Goal: Answer question/provide support: Share knowledge or assist other users

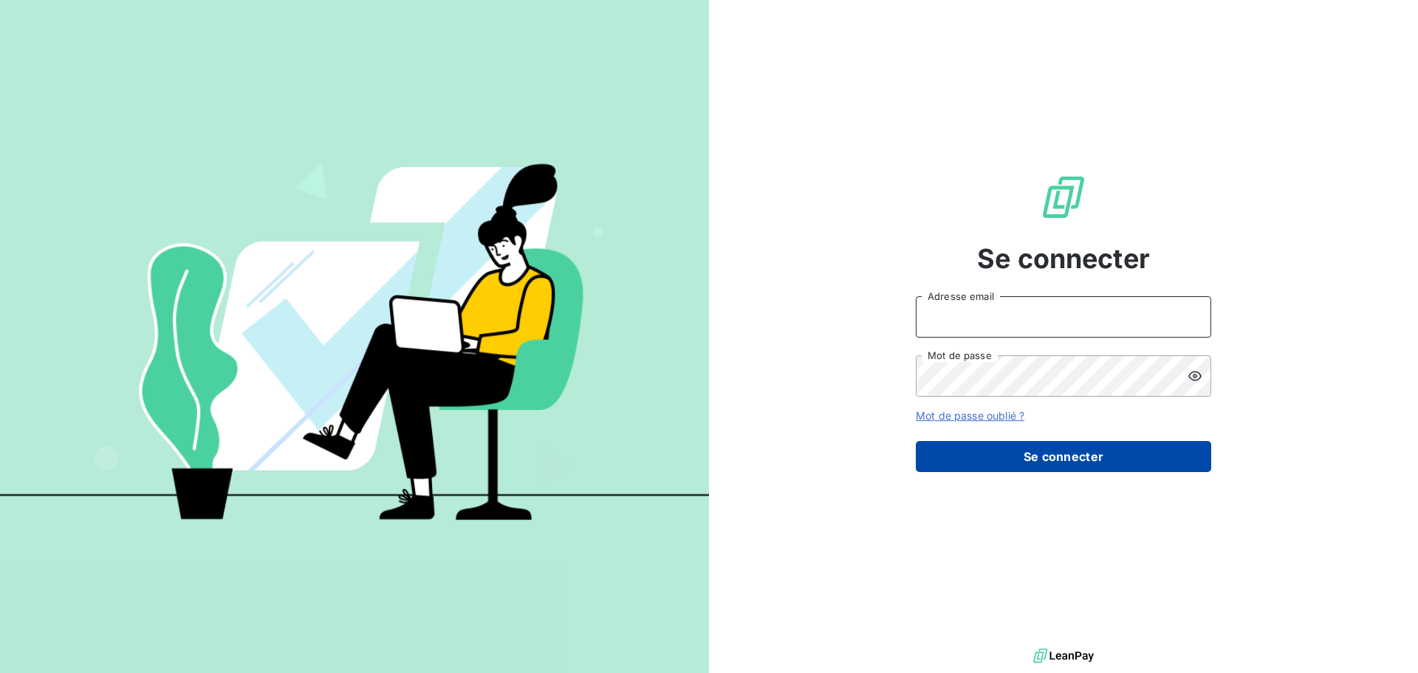
type input "[PERSON_NAME][EMAIL_ADDRESS][PERSON_NAME][DOMAIN_NAME]"
click at [1023, 457] on button "Se connecter" at bounding box center [1064, 456] width 296 height 31
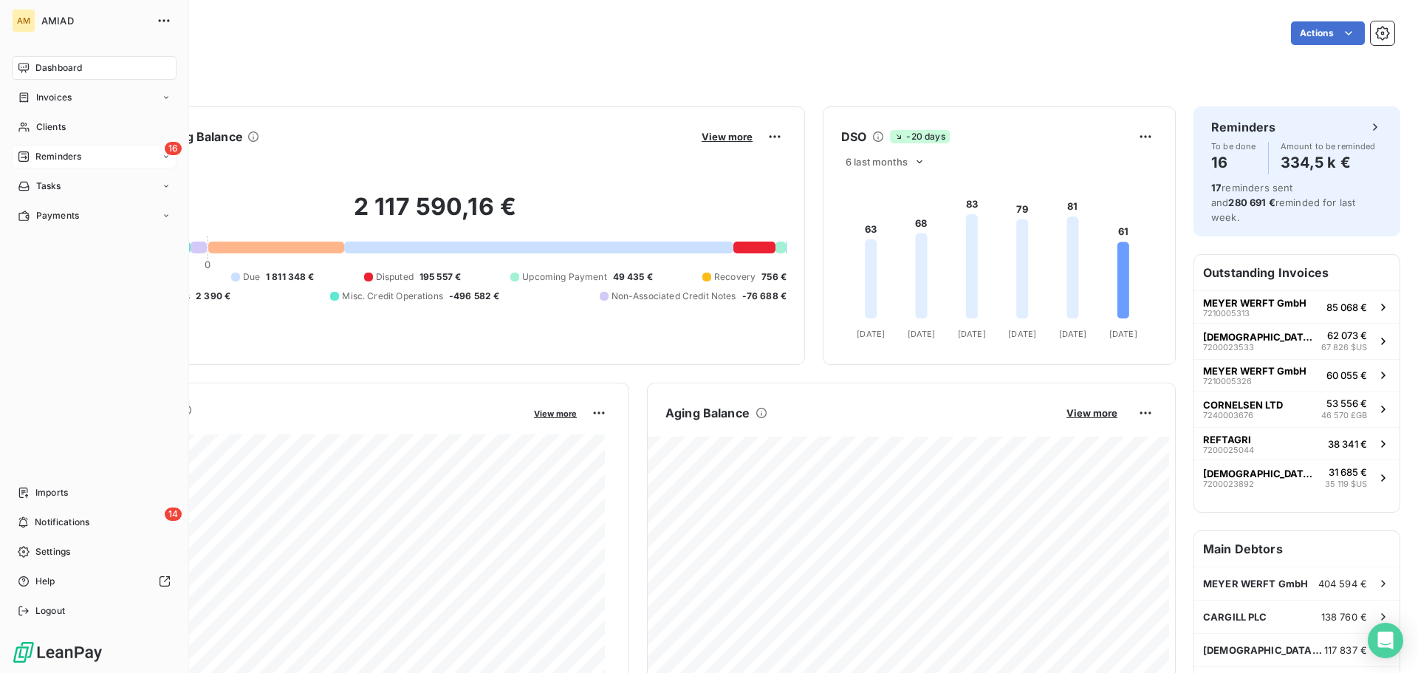
click at [40, 157] on span "Reminders" at bounding box center [58, 156] width 46 height 13
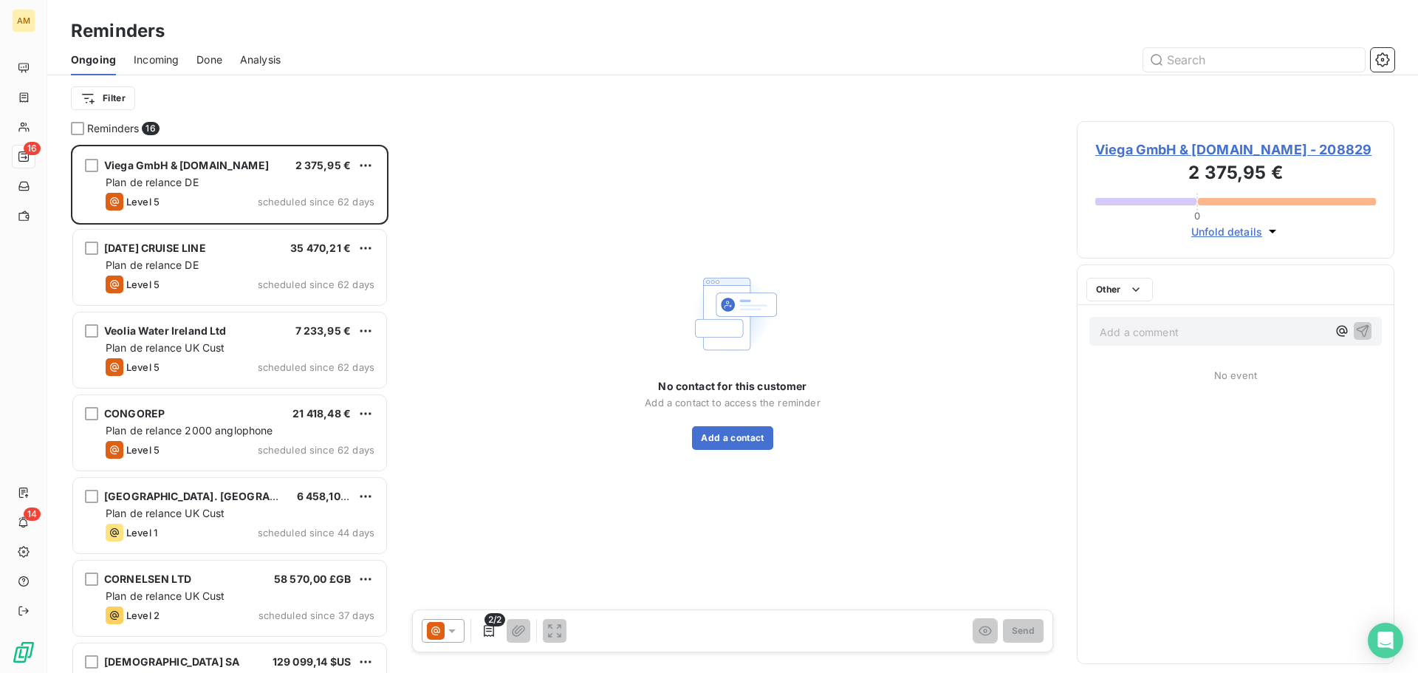
scroll to position [516, 305]
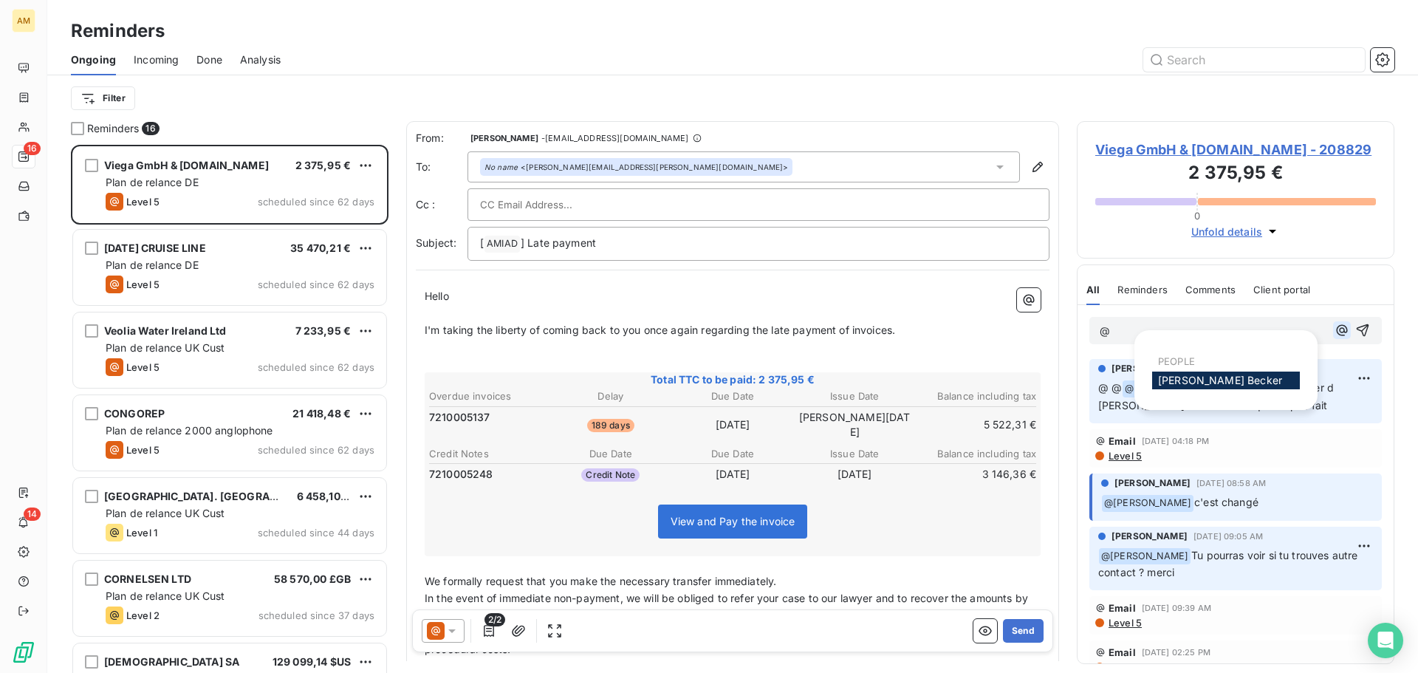
click at [1335, 327] on icon "button" at bounding box center [1342, 330] width 15 height 15
click at [1254, 381] on div "[PERSON_NAME]" at bounding box center [1226, 381] width 148 height 18
click at [1220, 377] on span "[PERSON_NAME]" at bounding box center [1220, 380] width 124 height 13
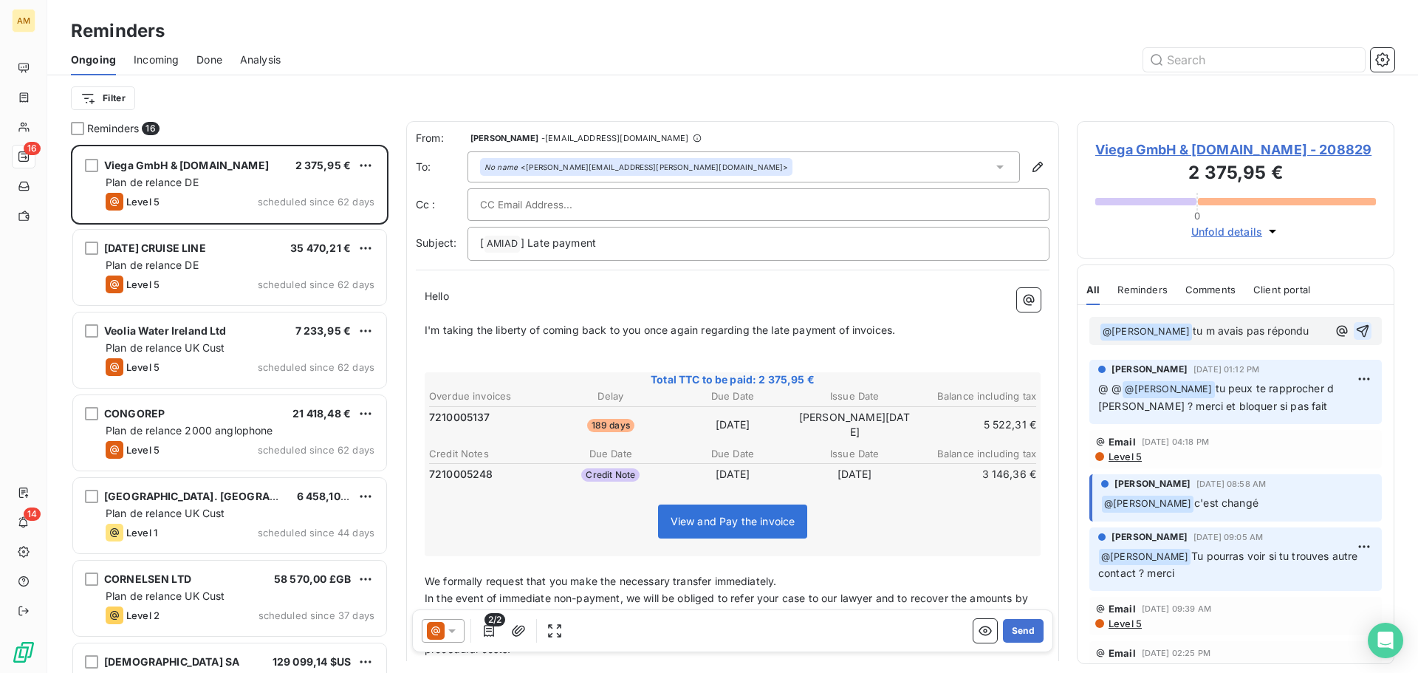
click at [1357, 328] on icon "button" at bounding box center [1363, 331] width 13 height 13
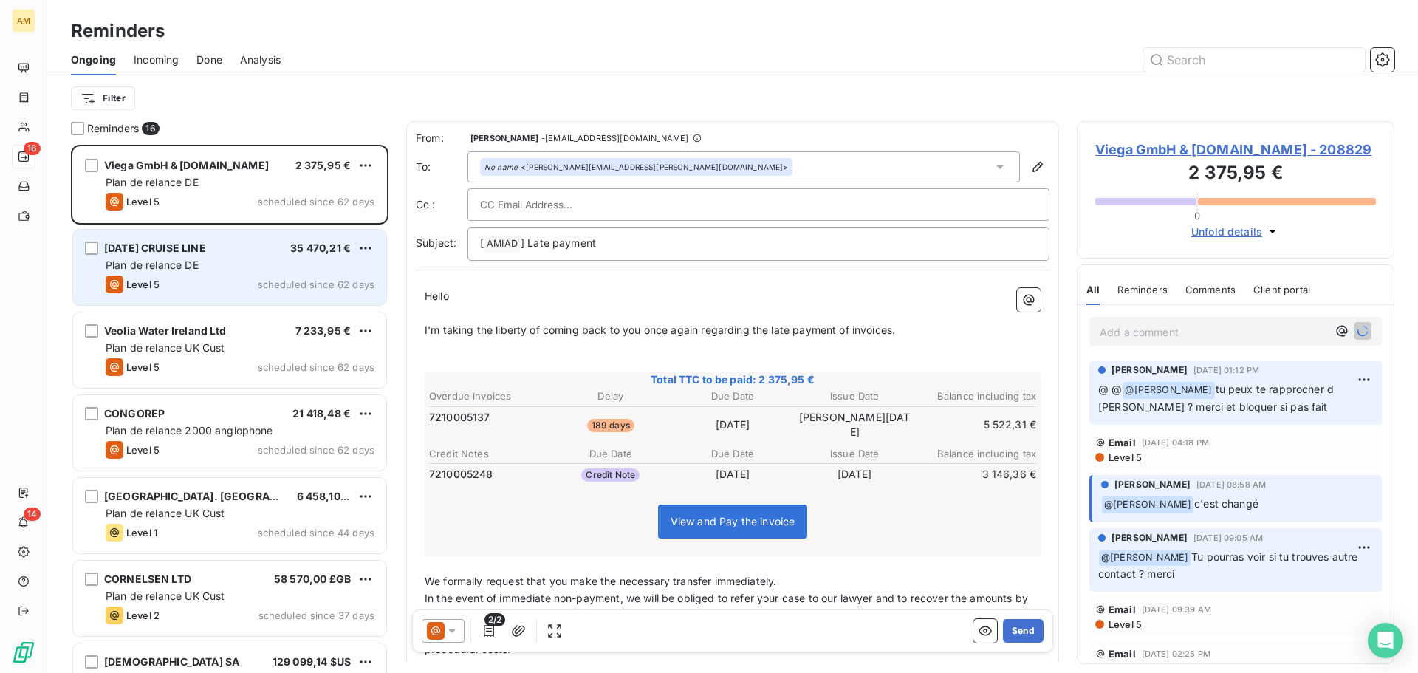
click at [180, 262] on span "Plan de relance DE" at bounding box center [152, 265] width 93 height 13
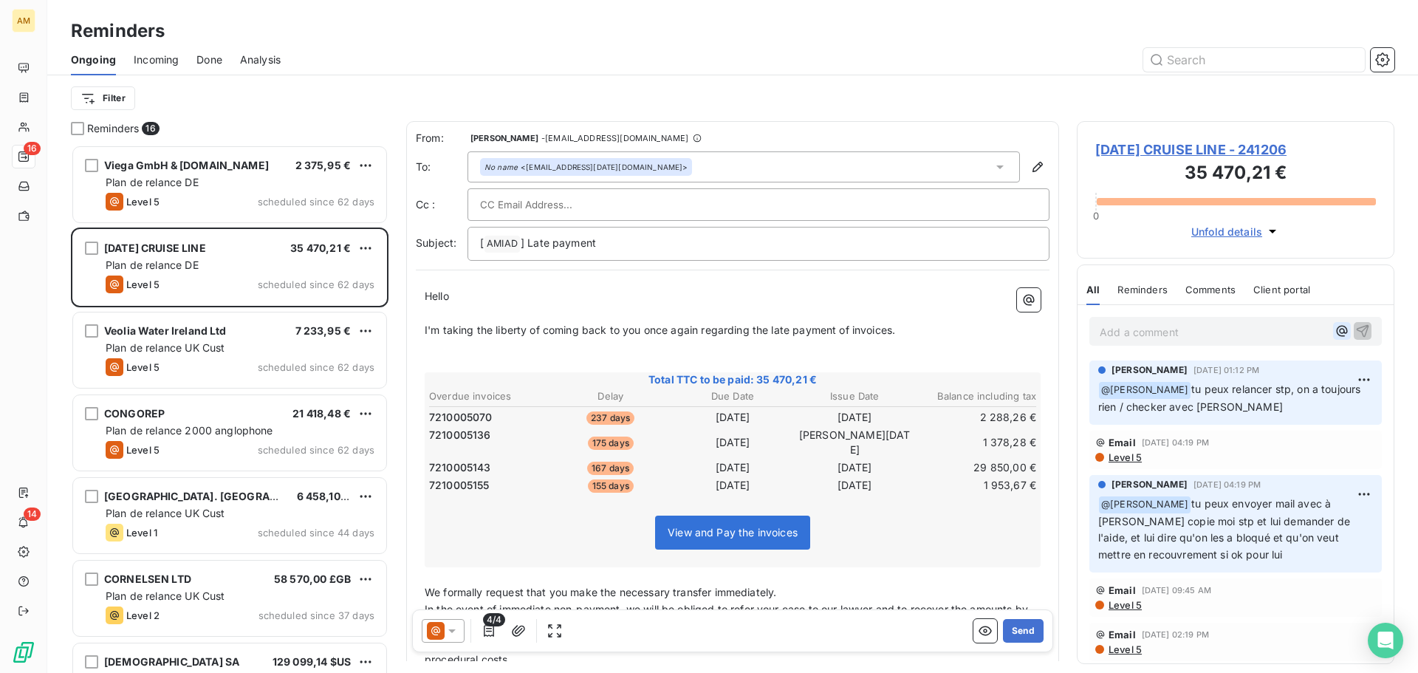
click at [1335, 331] on icon "button" at bounding box center [1342, 331] width 15 height 15
click at [1251, 375] on div "[PERSON_NAME]" at bounding box center [1226, 381] width 148 height 18
click at [1249, 374] on div "[PERSON_NAME]" at bounding box center [1226, 381] width 148 height 18
click at [1194, 378] on span "[PERSON_NAME]" at bounding box center [1220, 380] width 124 height 13
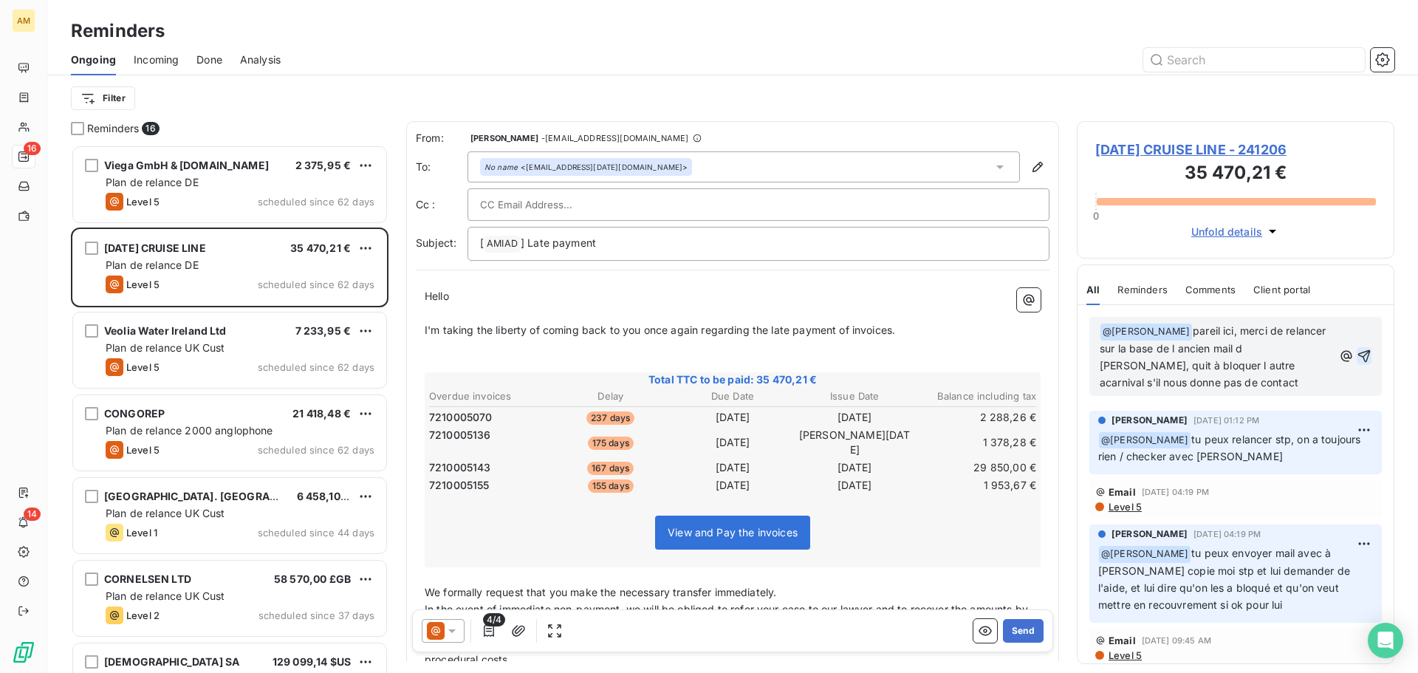
click at [1357, 355] on icon "button" at bounding box center [1364, 356] width 15 height 15
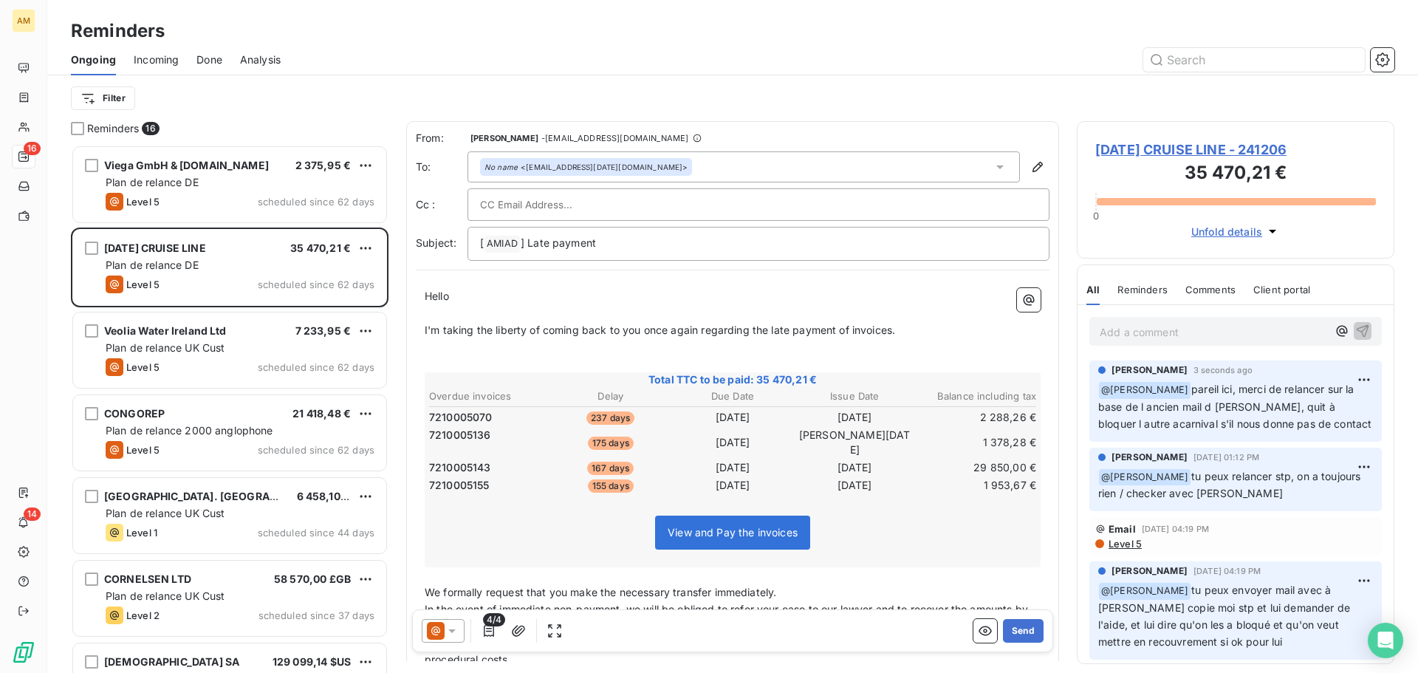
click at [540, 205] on input "text" at bounding box center [559, 205] width 159 height 22
paste input "[EMAIL_ADDRESS][DOMAIN_NAME]"
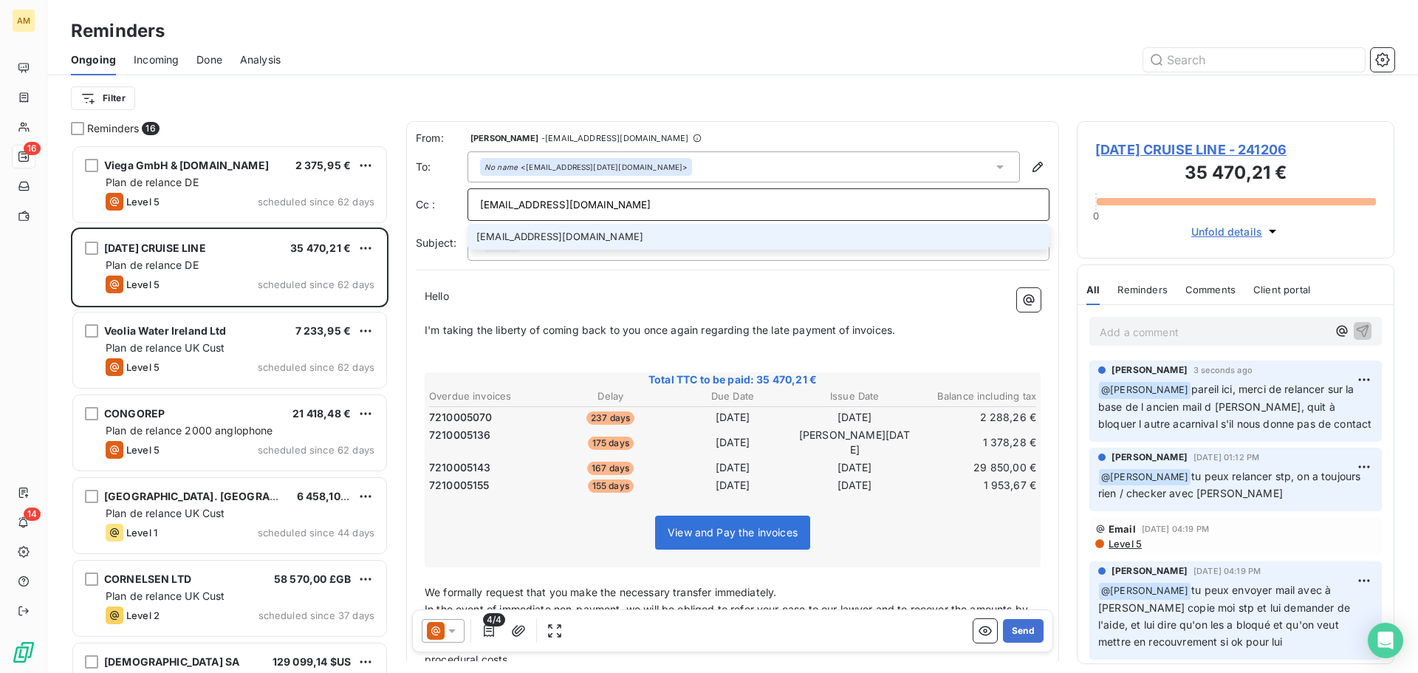
type input "[EMAIL_ADDRESS][DOMAIN_NAME]"
click at [544, 228] on li "[EMAIL_ADDRESS][DOMAIN_NAME]" at bounding box center [759, 237] width 582 height 26
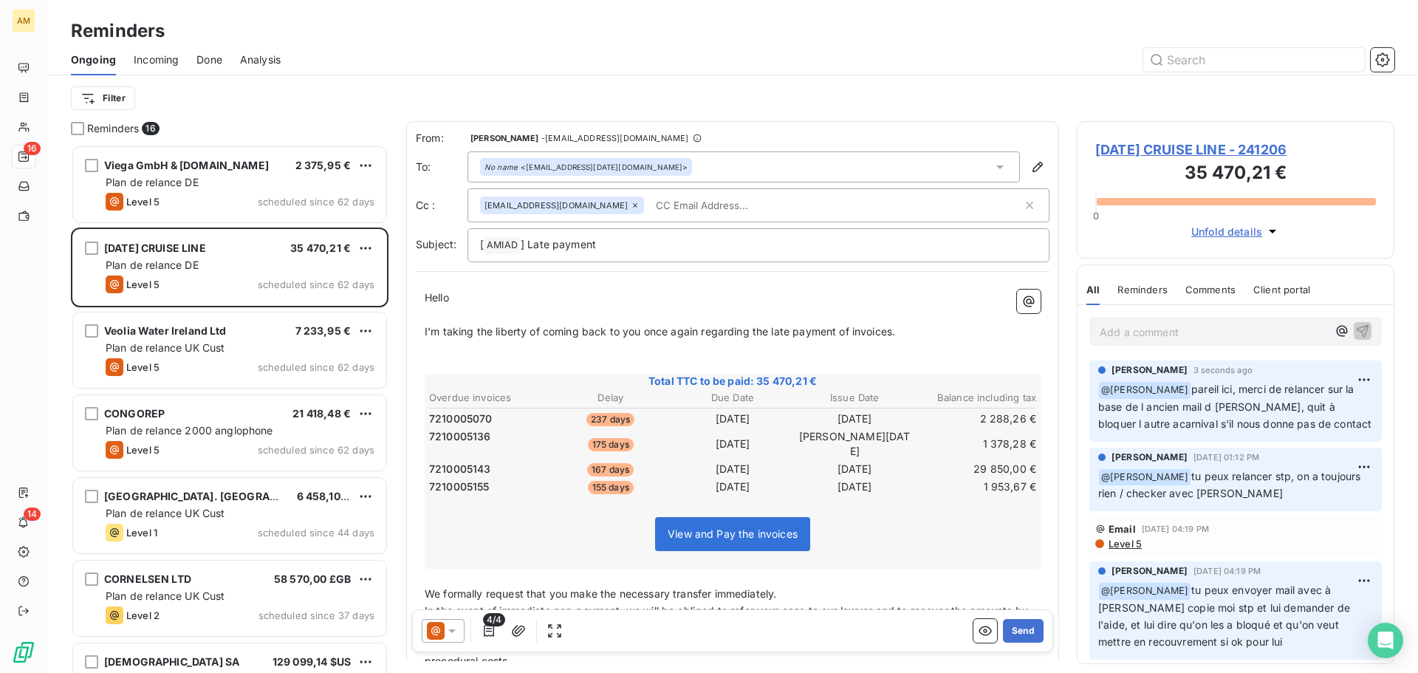
click at [652, 208] on input "text" at bounding box center [735, 205] width 171 height 22
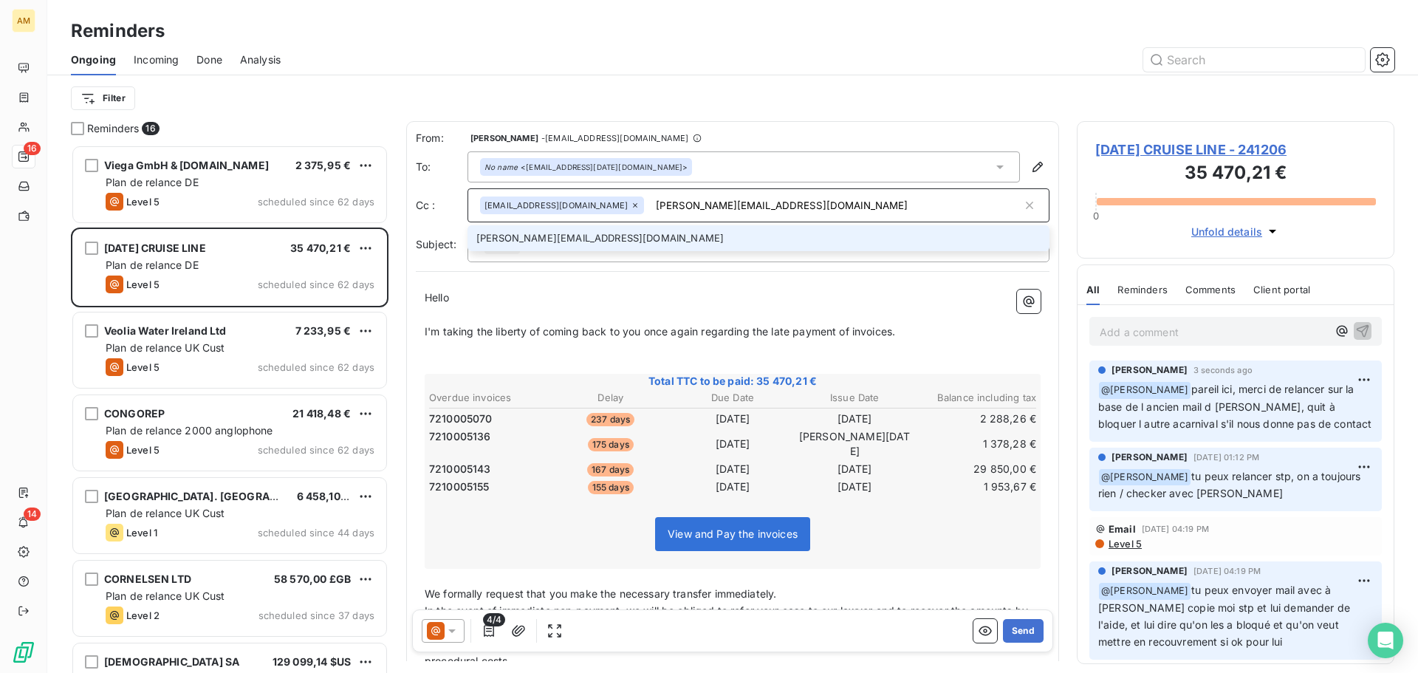
type input "[PERSON_NAME][EMAIL_ADDRESS][DOMAIN_NAME]"
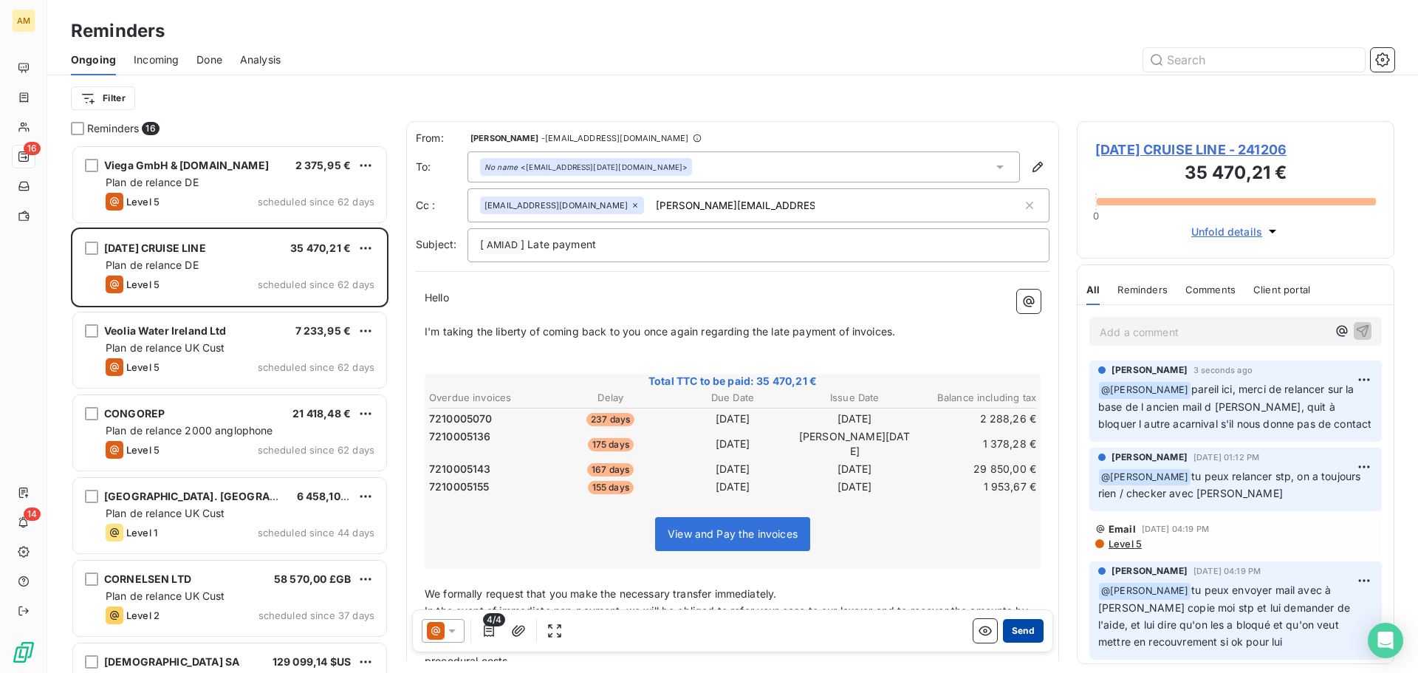
click at [1019, 634] on button "Send" at bounding box center [1023, 631] width 41 height 24
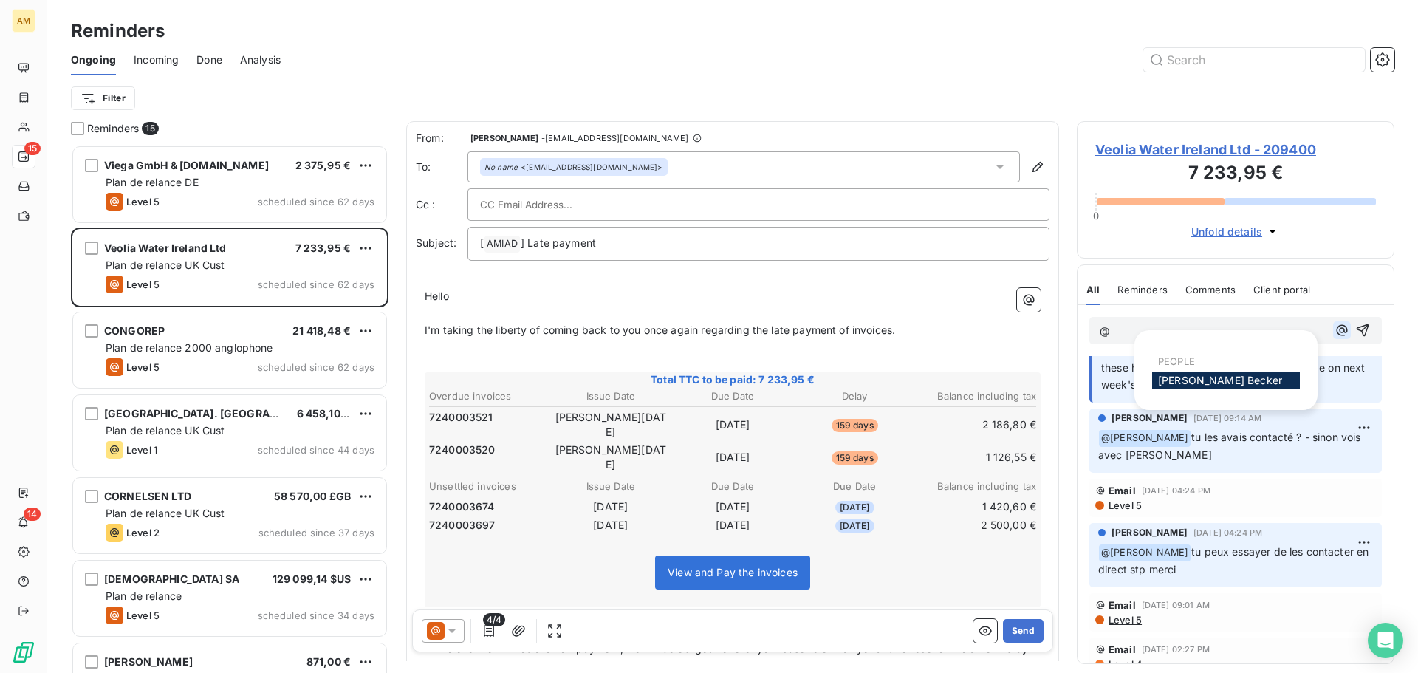
scroll to position [220, 0]
click at [1335, 327] on icon "button" at bounding box center [1342, 330] width 15 height 15
click at [1254, 380] on div "[PERSON_NAME]" at bounding box center [1226, 381] width 148 height 18
click at [742, 196] on div at bounding box center [758, 205] width 557 height 22
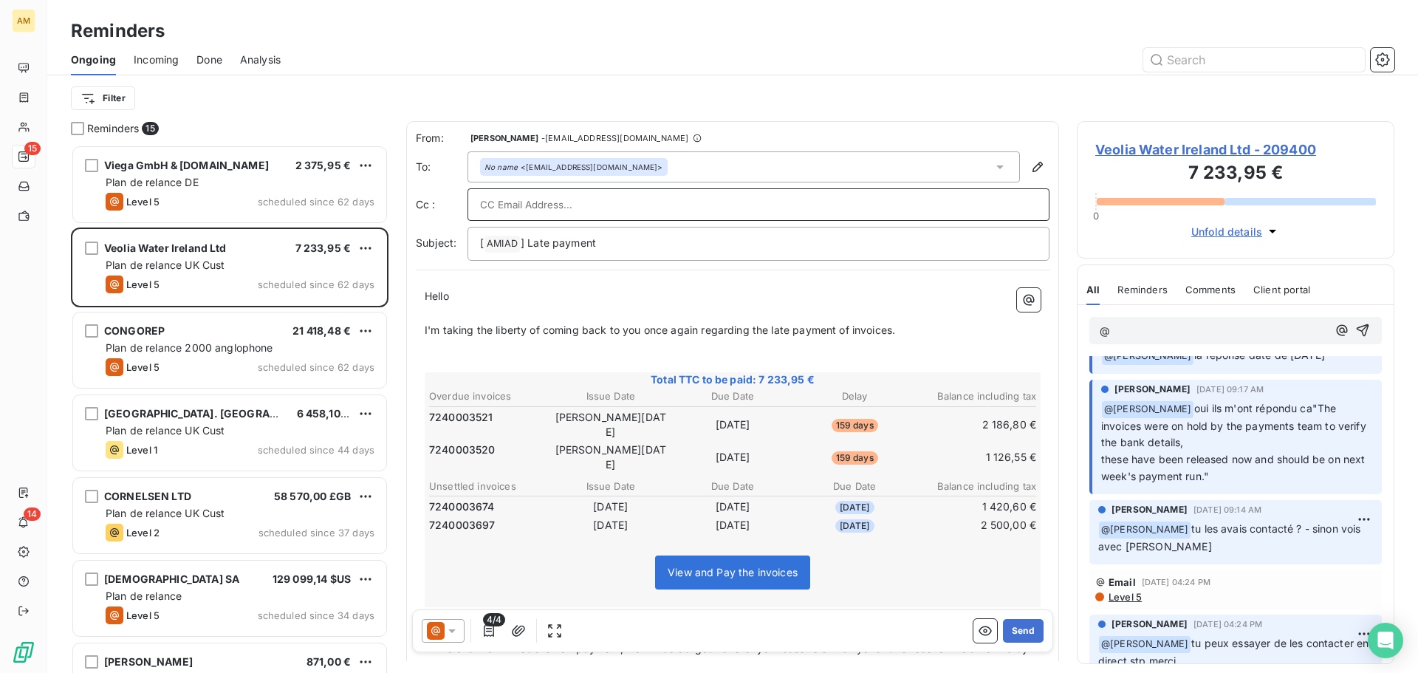
scroll to position [0, 0]
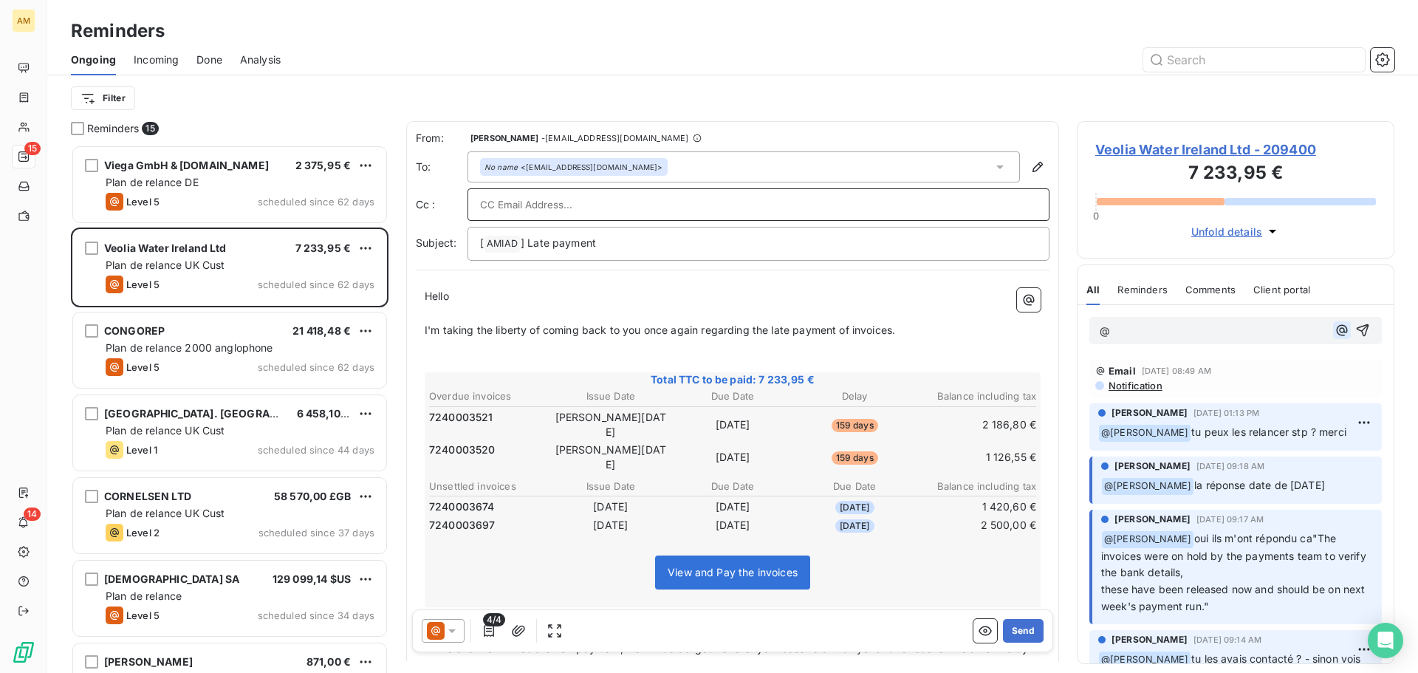
click at [1337, 329] on icon "button" at bounding box center [1342, 330] width 11 height 11
click at [1230, 380] on span "[PERSON_NAME]" at bounding box center [1220, 380] width 124 height 13
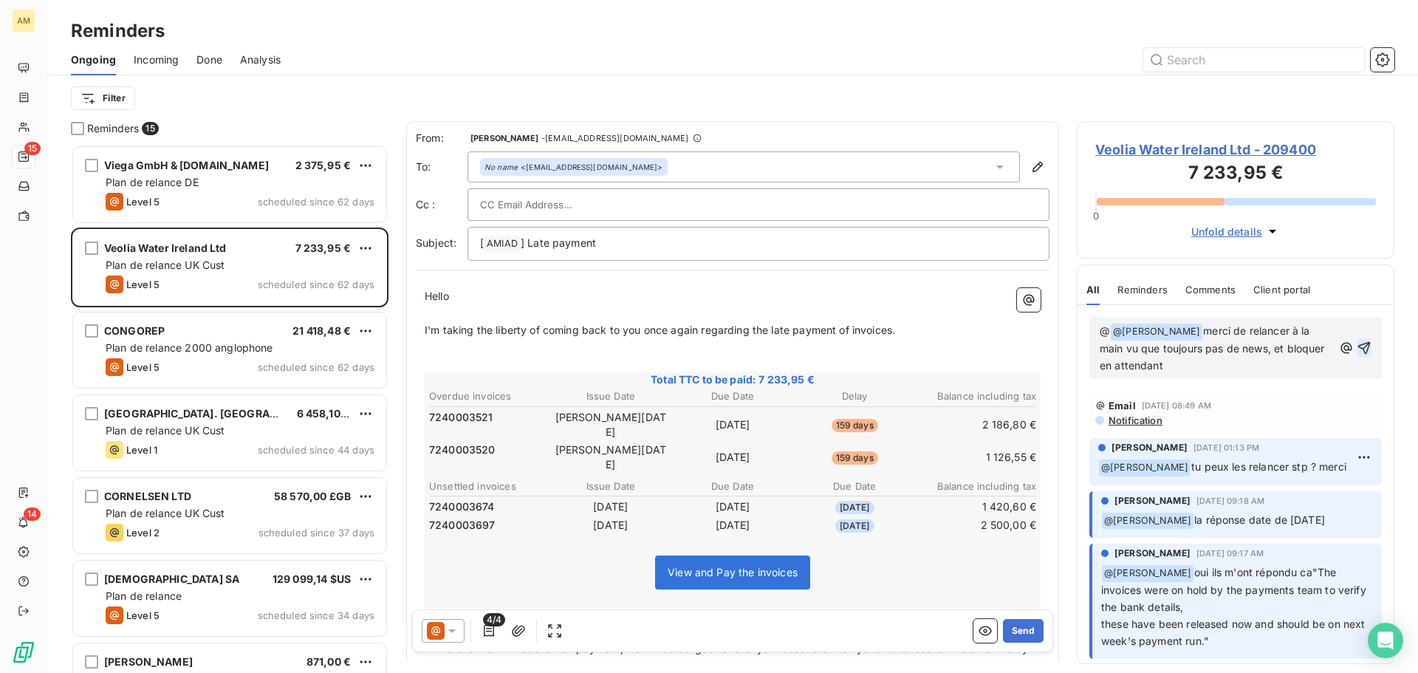
click at [1357, 351] on icon "button" at bounding box center [1364, 348] width 15 height 15
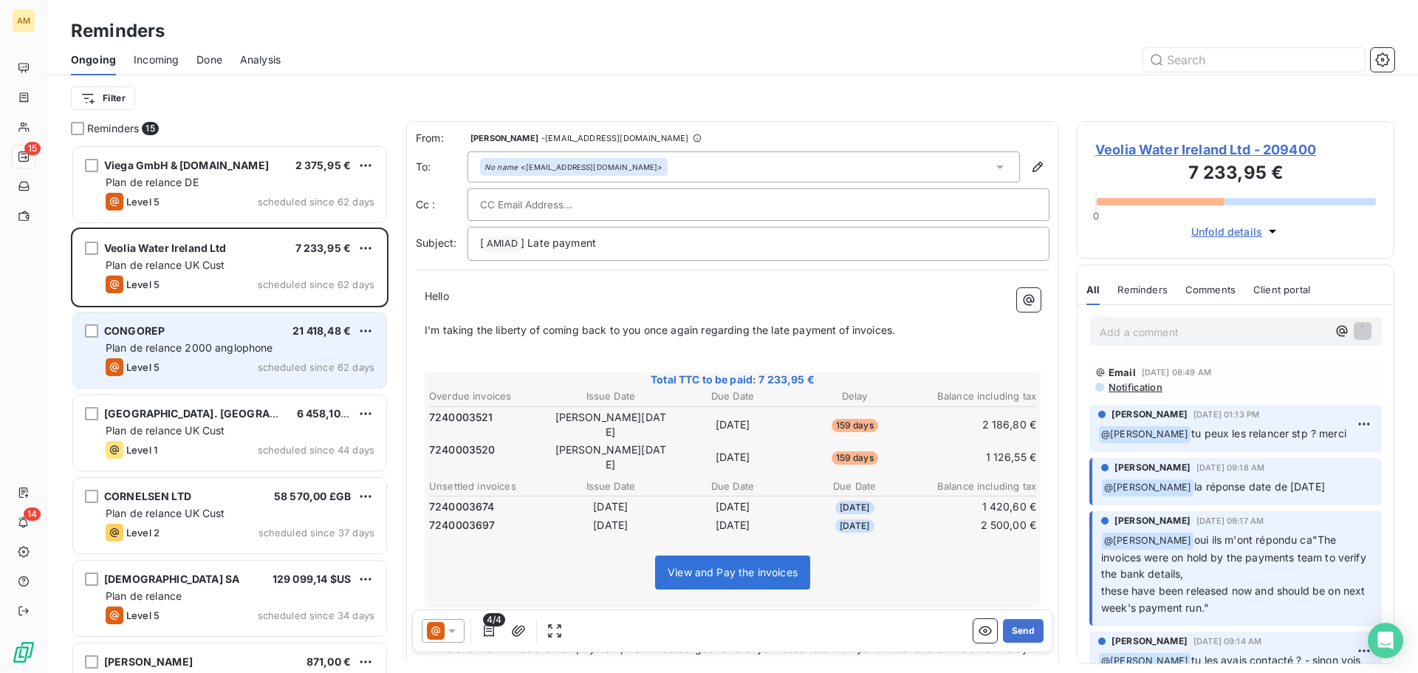
click at [269, 348] on span "Plan de relance 2000 anglophone" at bounding box center [190, 347] width 168 height 13
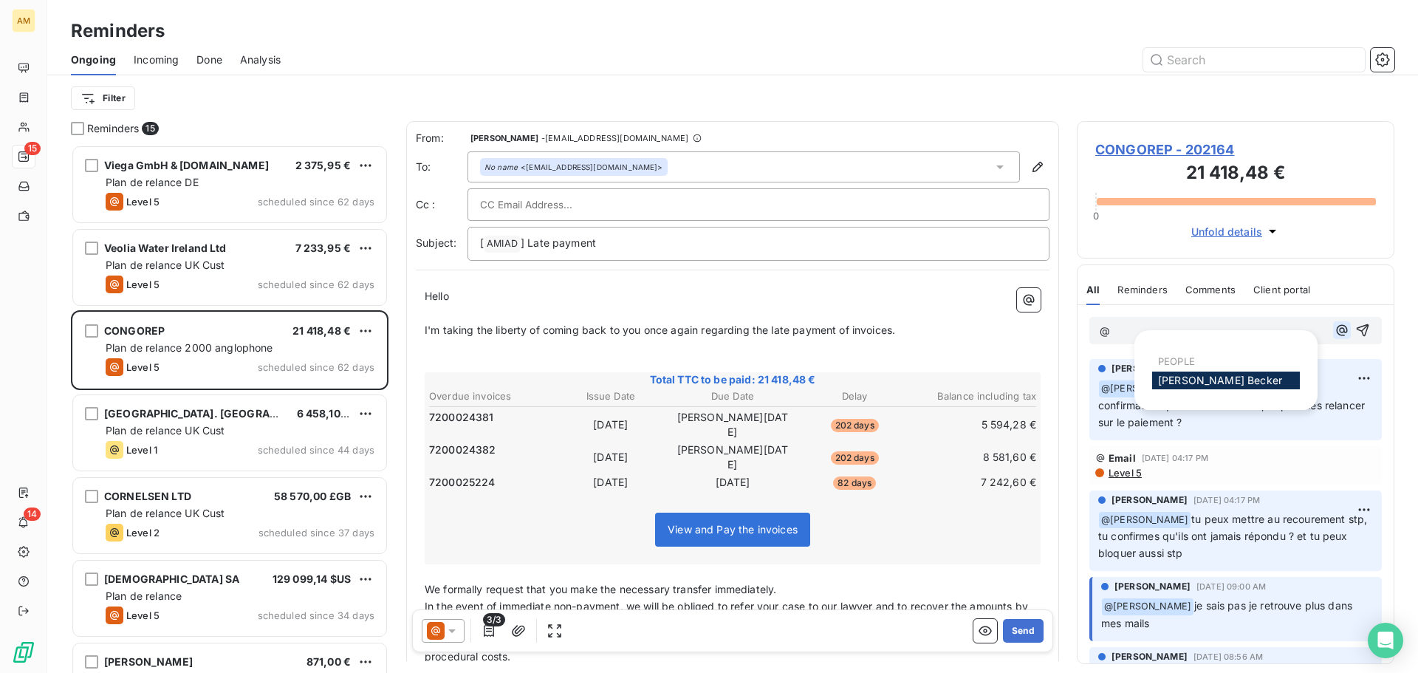
click at [1335, 329] on icon "button" at bounding box center [1342, 330] width 15 height 15
click at [1271, 377] on div "[PERSON_NAME]" at bounding box center [1226, 381] width 148 height 18
click at [1267, 375] on div "[PERSON_NAME]" at bounding box center [1226, 381] width 148 height 18
click at [1176, 383] on span "[PERSON_NAME]" at bounding box center [1220, 380] width 124 height 13
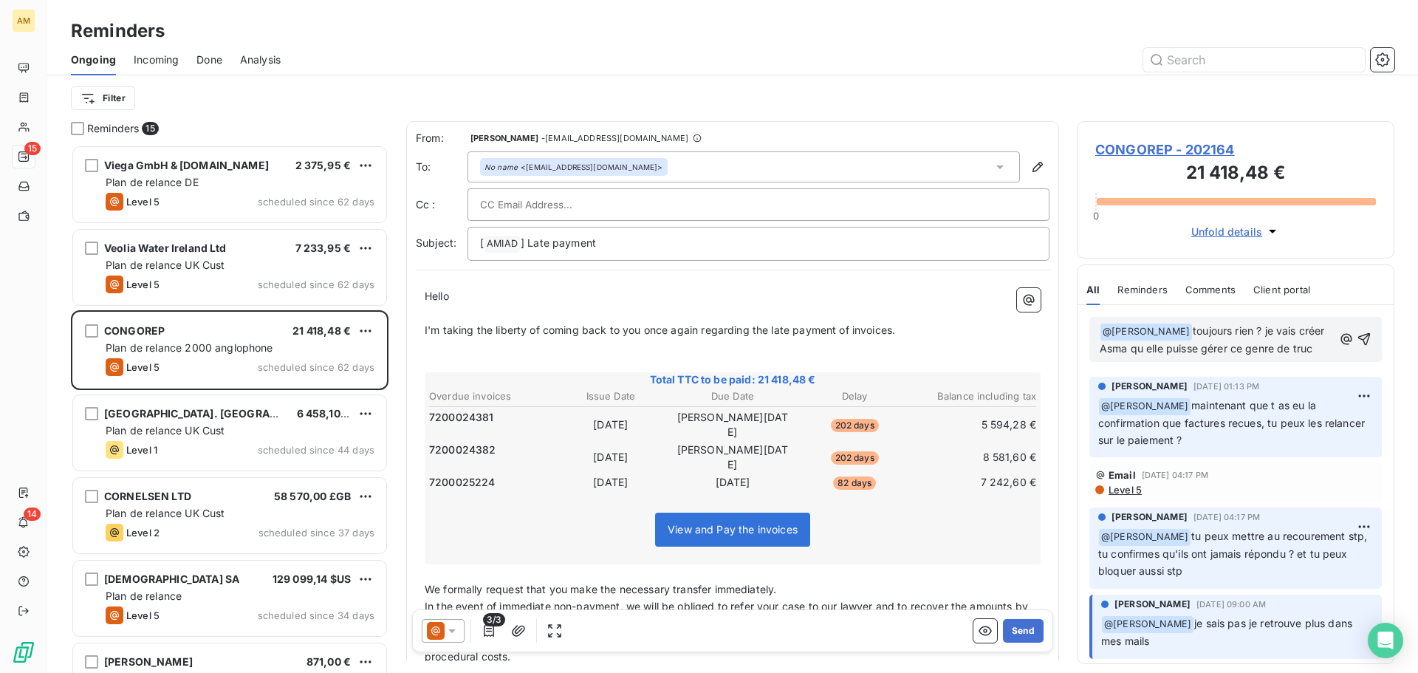
click at [1357, 342] on icon "button" at bounding box center [1364, 339] width 15 height 15
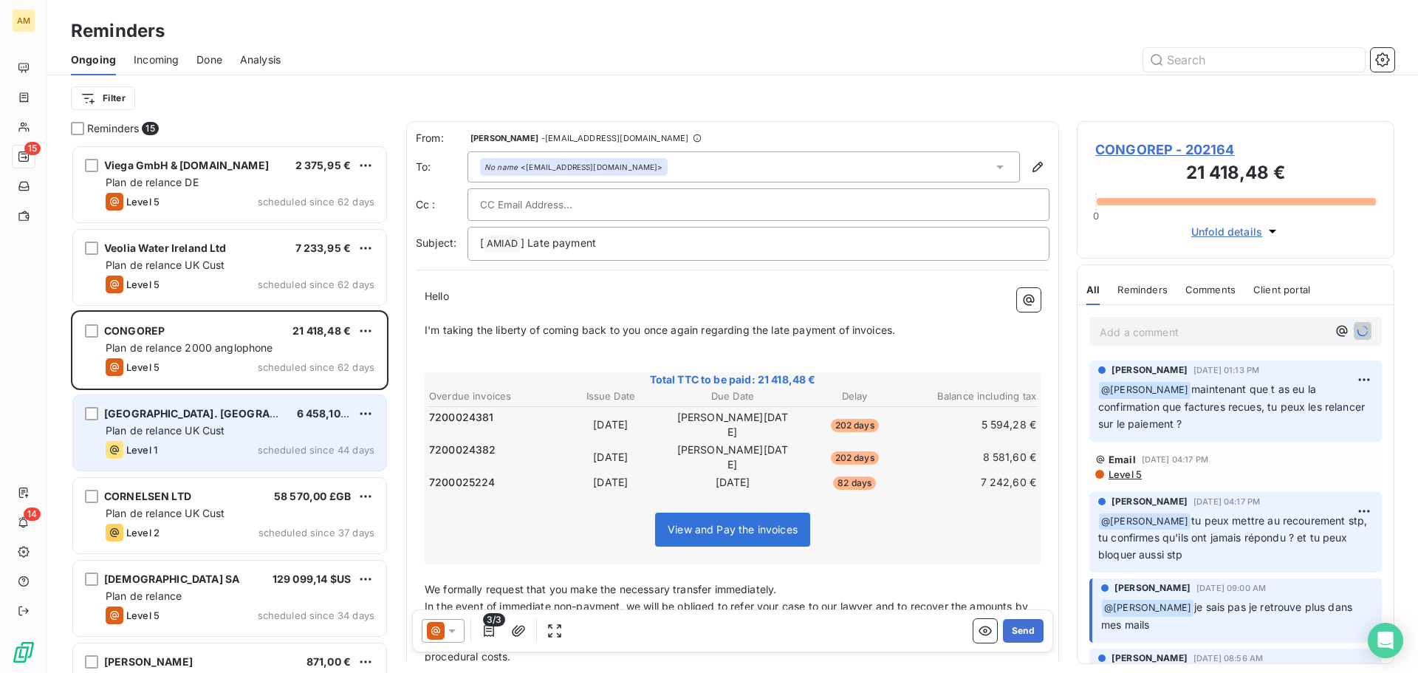
click at [202, 438] on div "[GEOGRAPHIC_DATA]. [PERSON_NAME] 6 458,10 £GB Plan de relance UK Cust Level 1 s…" at bounding box center [229, 432] width 313 height 75
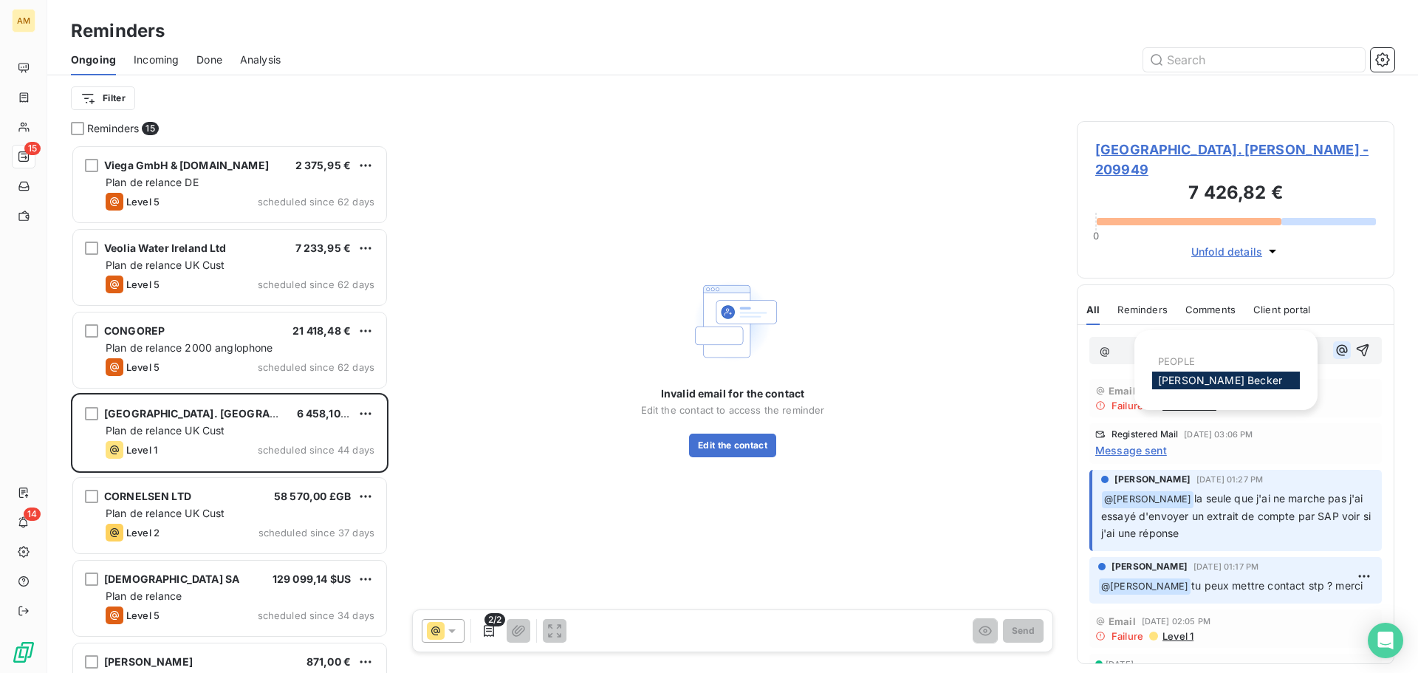
click at [1337, 345] on icon "button" at bounding box center [1342, 350] width 11 height 11
click at [1265, 376] on div "[PERSON_NAME]" at bounding box center [1226, 381] width 148 height 18
click at [1186, 374] on span "[PERSON_NAME]" at bounding box center [1220, 380] width 124 height 13
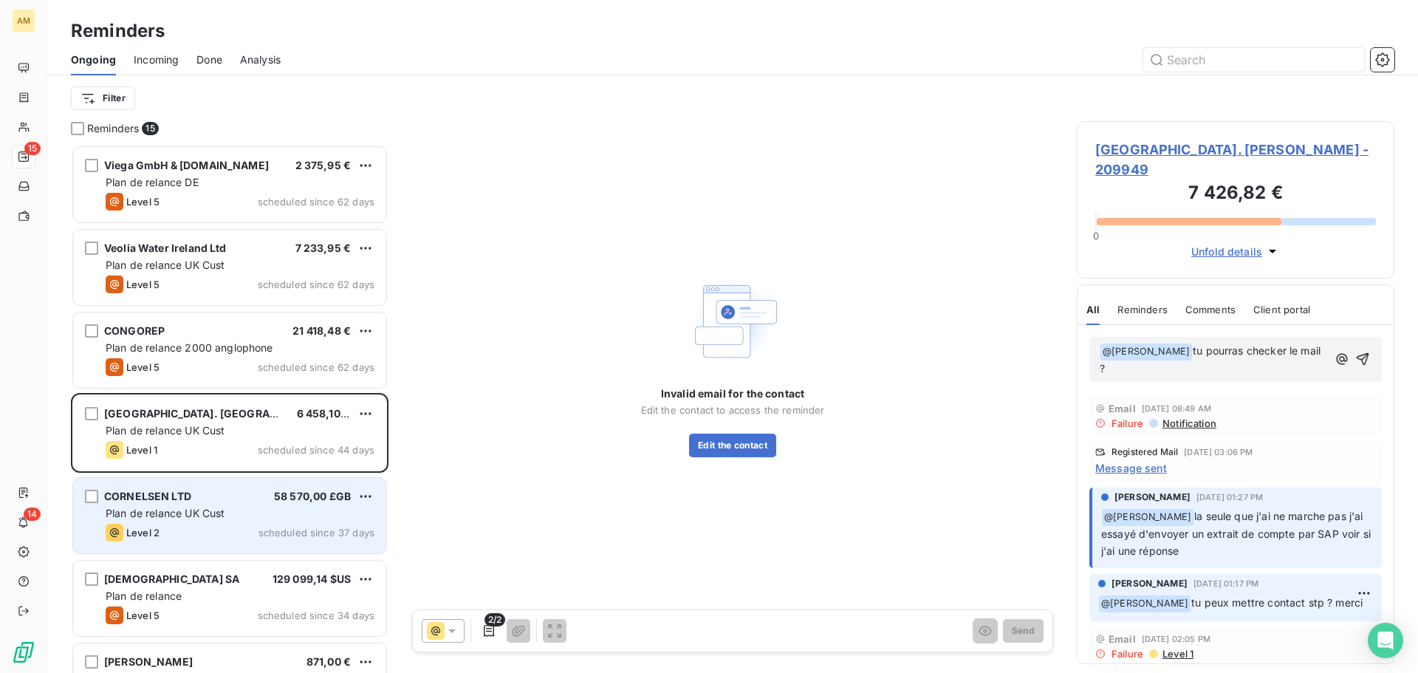
click at [218, 485] on div "CORNELSEN LTD 58 570,00 £GB Plan de relance UK Cust Level 2 scheduled since 37 …" at bounding box center [229, 515] width 313 height 75
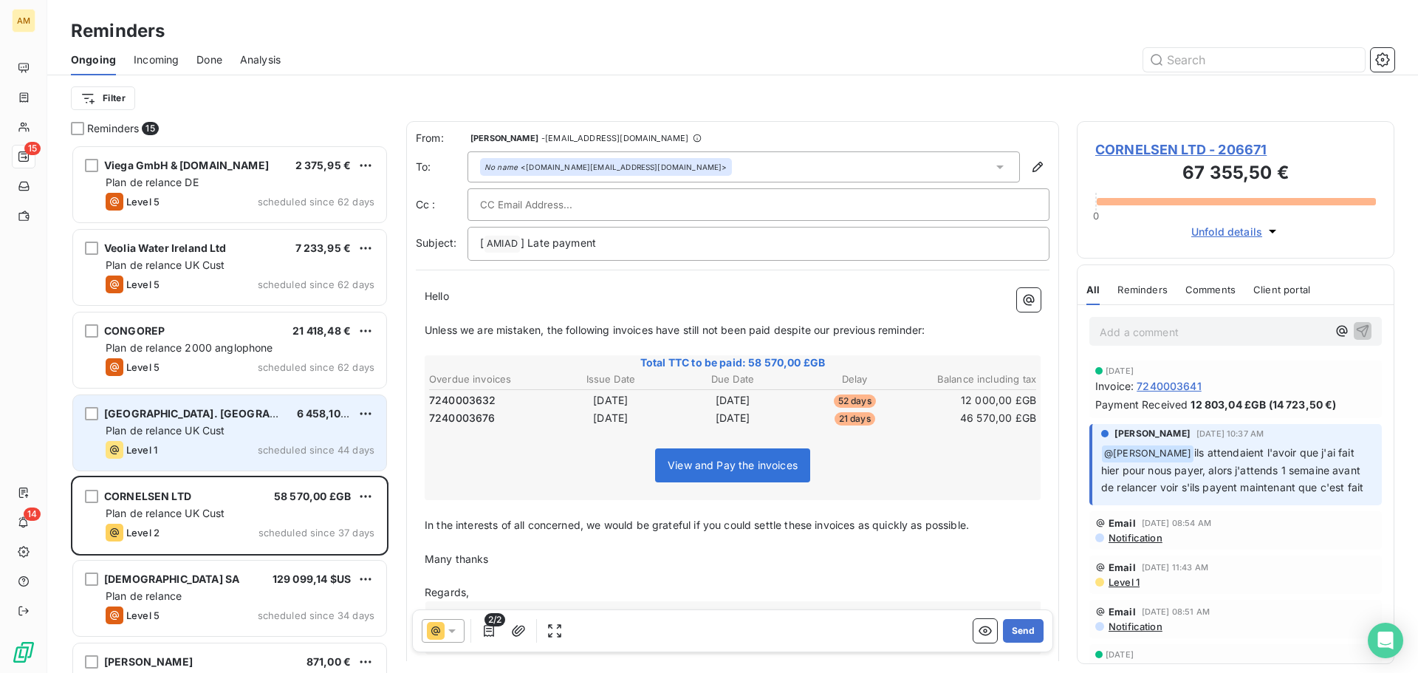
click at [216, 414] on span "[GEOGRAPHIC_DATA]. [GEOGRAPHIC_DATA]" at bounding box center [216, 413] width 225 height 13
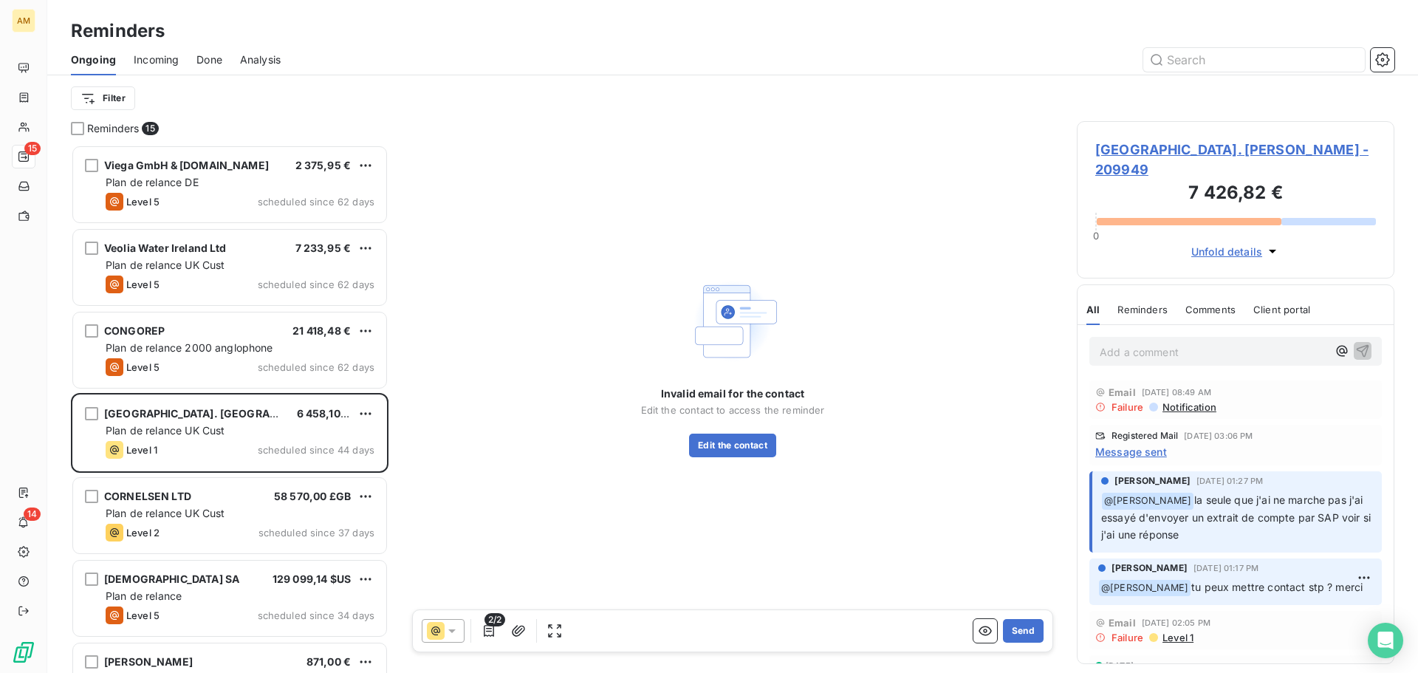
click at [1158, 343] on p "Add a comment ﻿" at bounding box center [1214, 352] width 228 height 18
click at [1354, 341] on button "button" at bounding box center [1363, 350] width 18 height 18
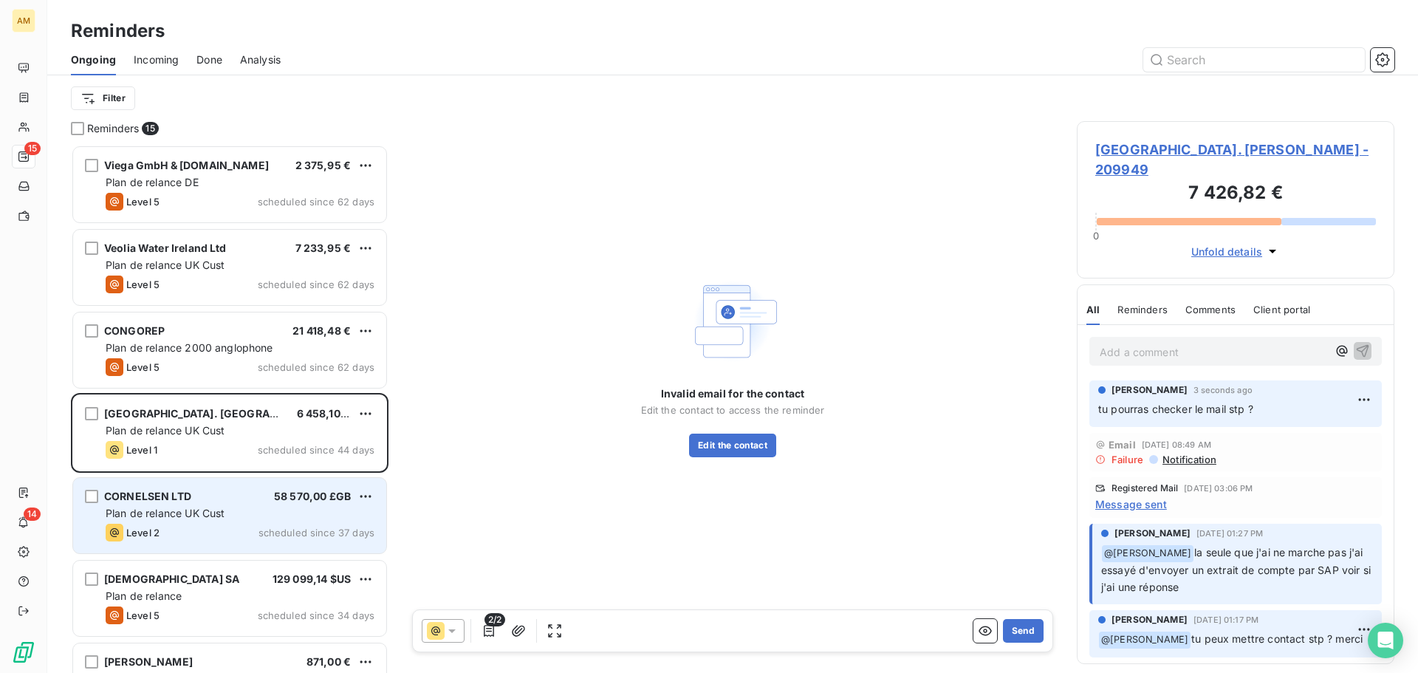
click at [167, 502] on span "CORNELSEN LTD" at bounding box center [147, 496] width 87 height 13
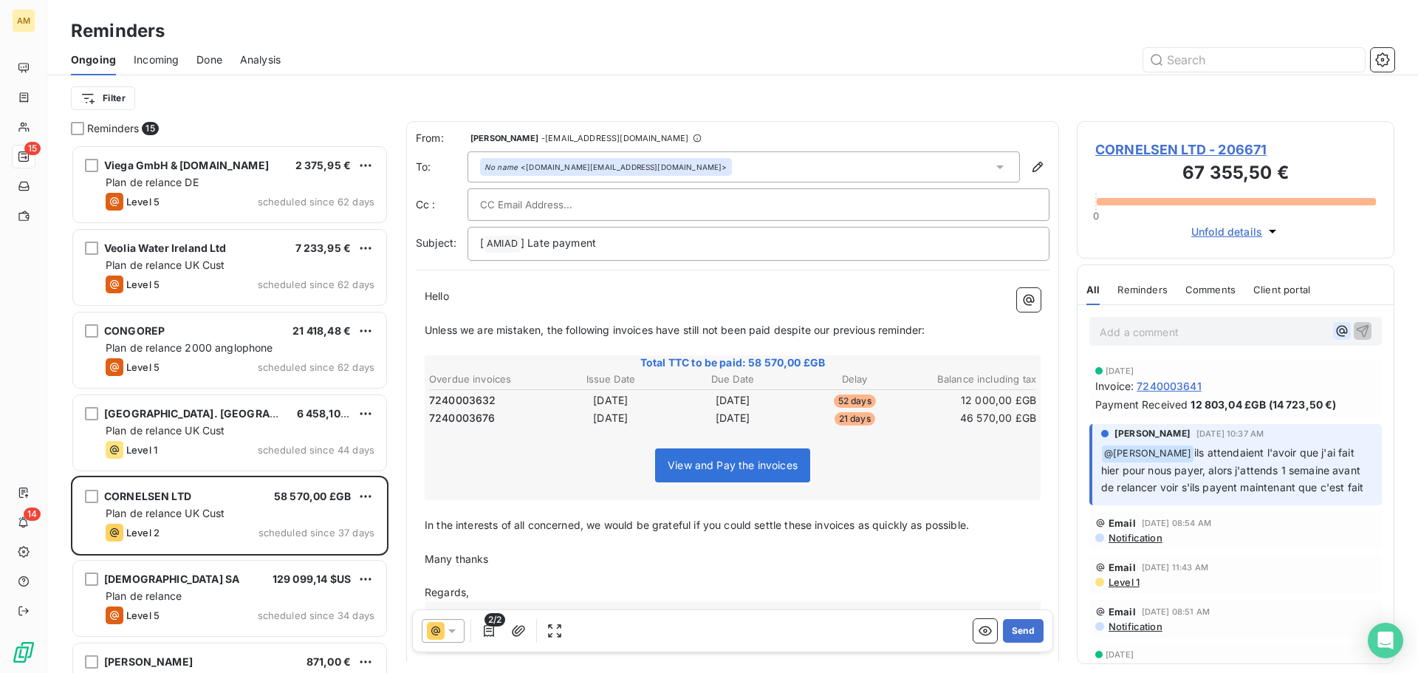
click at [1335, 332] on icon "button" at bounding box center [1342, 331] width 15 height 15
click at [1244, 382] on div "[PERSON_NAME]" at bounding box center [1226, 381] width 148 height 18
drag, startPoint x: 1223, startPoint y: 394, endPoint x: 1212, endPoint y: 379, distance: 18.0
click at [1218, 389] on div "PEOPLE [PERSON_NAME]" at bounding box center [1226, 370] width 183 height 80
click at [1212, 379] on span "[PERSON_NAME]" at bounding box center [1220, 380] width 124 height 13
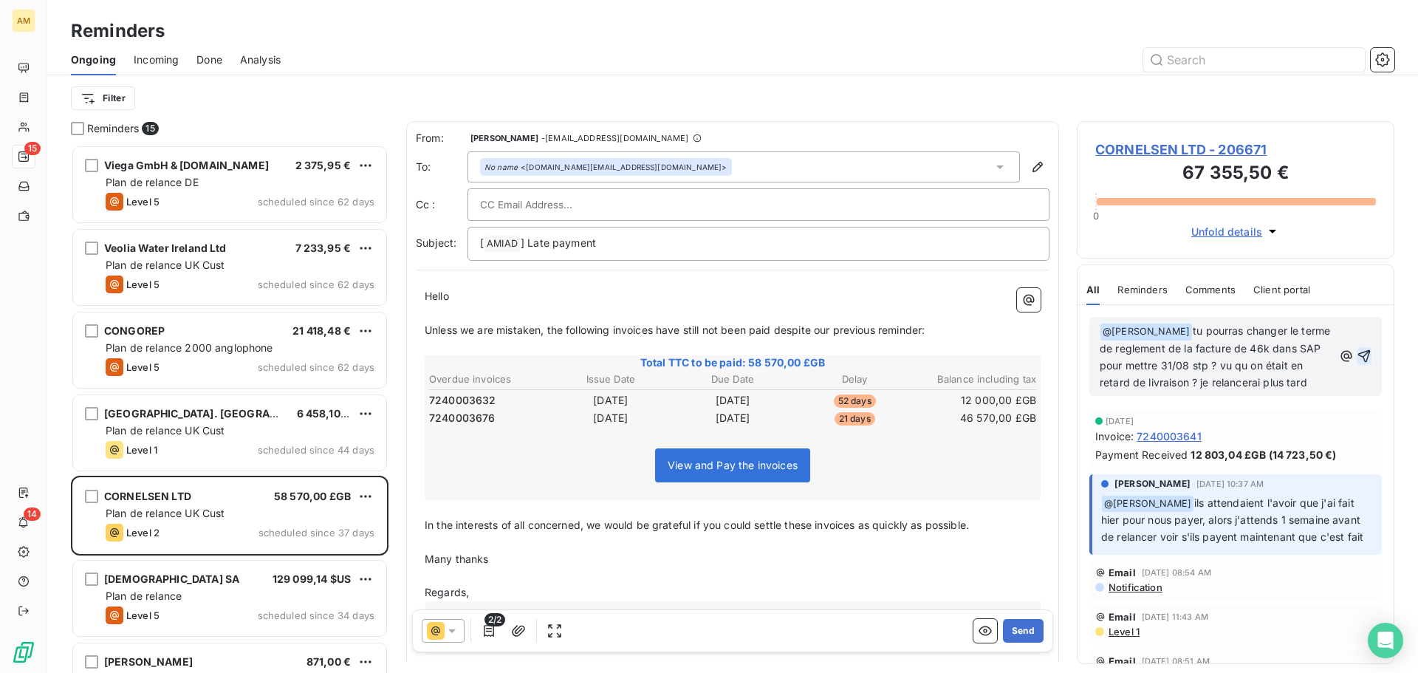
click at [1359, 363] on icon "button" at bounding box center [1365, 356] width 13 height 13
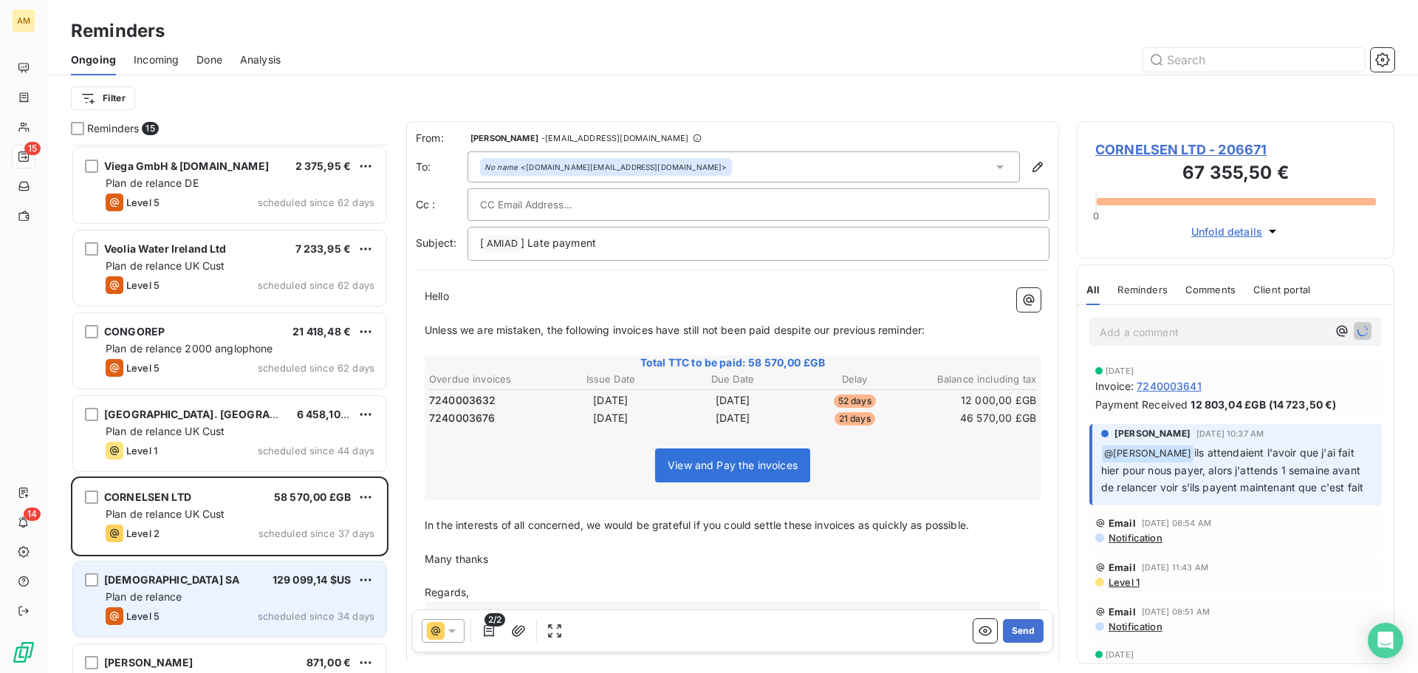
scroll to position [75, 0]
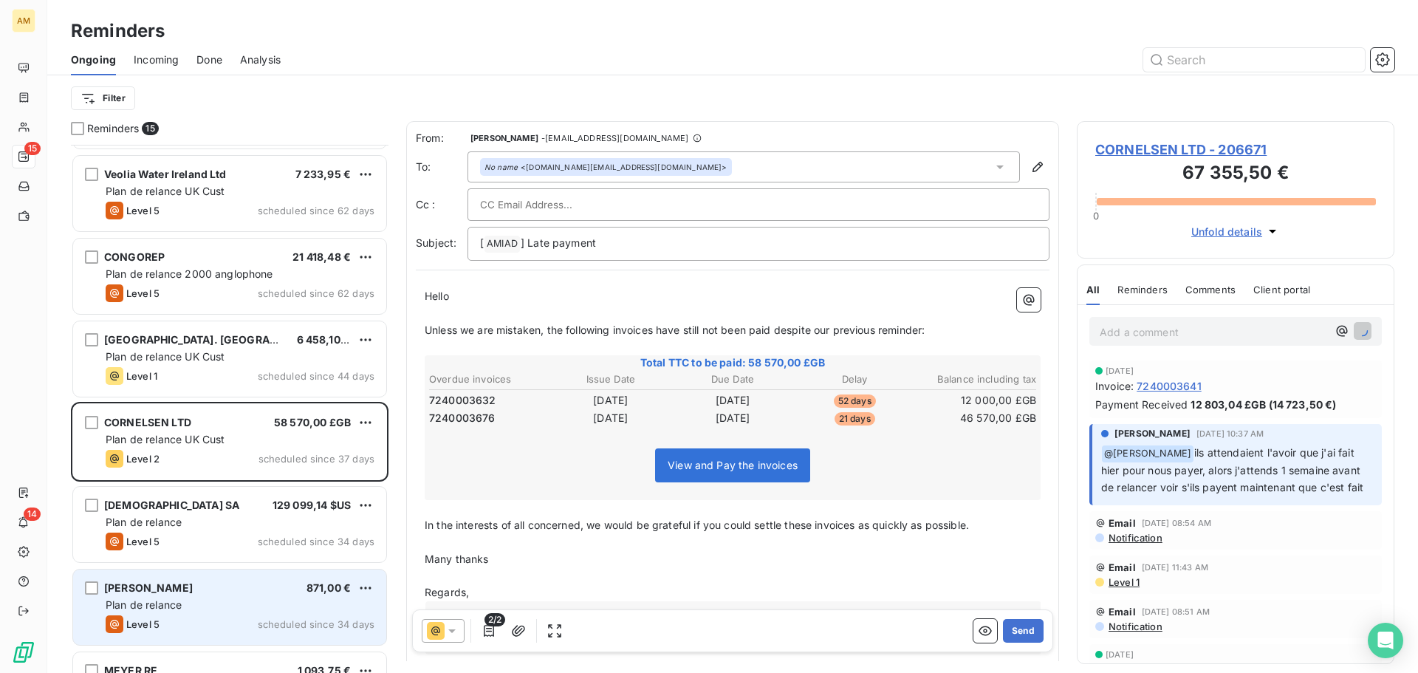
click at [236, 597] on div "[PERSON_NAME] MAGANA 871,00 € Plan de relance Level 5 scheduled since 34 days" at bounding box center [229, 607] width 313 height 75
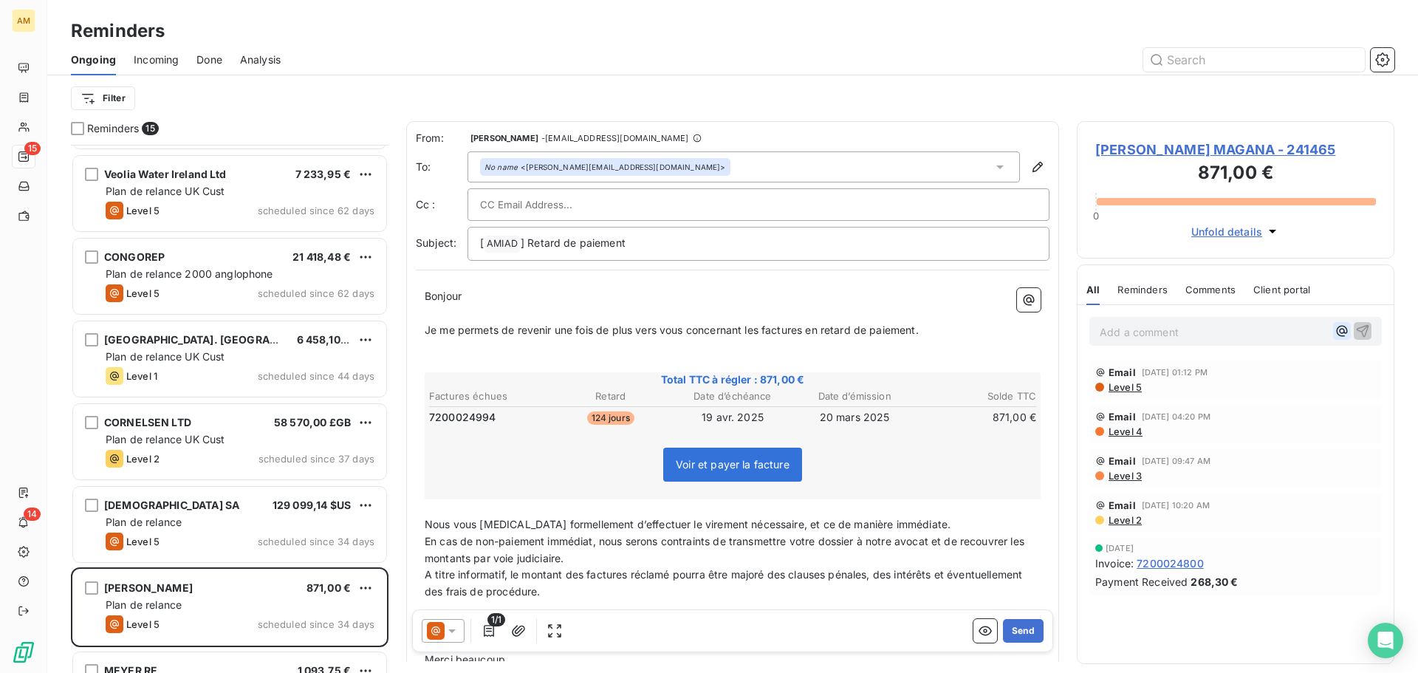
click at [1339, 330] on icon "button" at bounding box center [1342, 331] width 15 height 15
drag, startPoint x: 1280, startPoint y: 380, endPoint x: 1269, endPoint y: 353, distance: 28.5
click at [1279, 380] on div "[PERSON_NAME]" at bounding box center [1239, 381] width 148 height 18
click at [1256, 378] on span "[PERSON_NAME]" at bounding box center [1233, 380] width 124 height 13
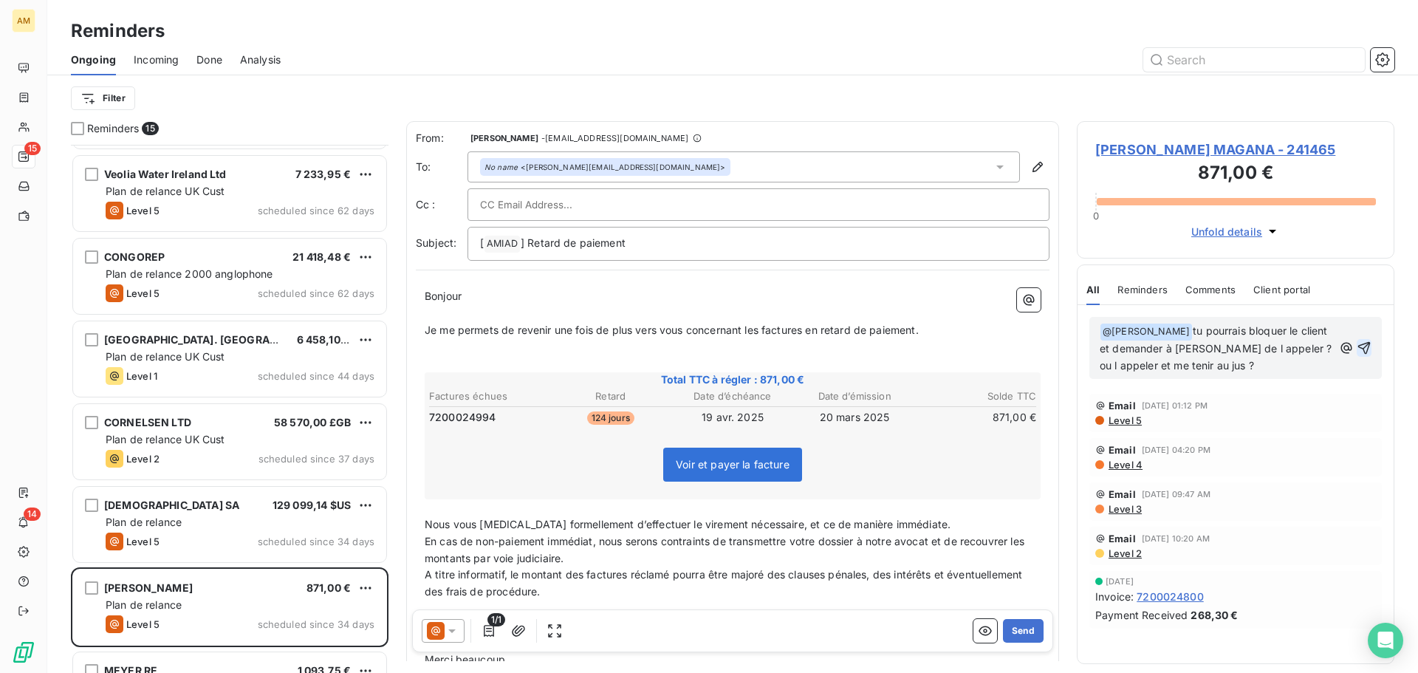
click at [1366, 345] on icon "button" at bounding box center [1364, 348] width 15 height 15
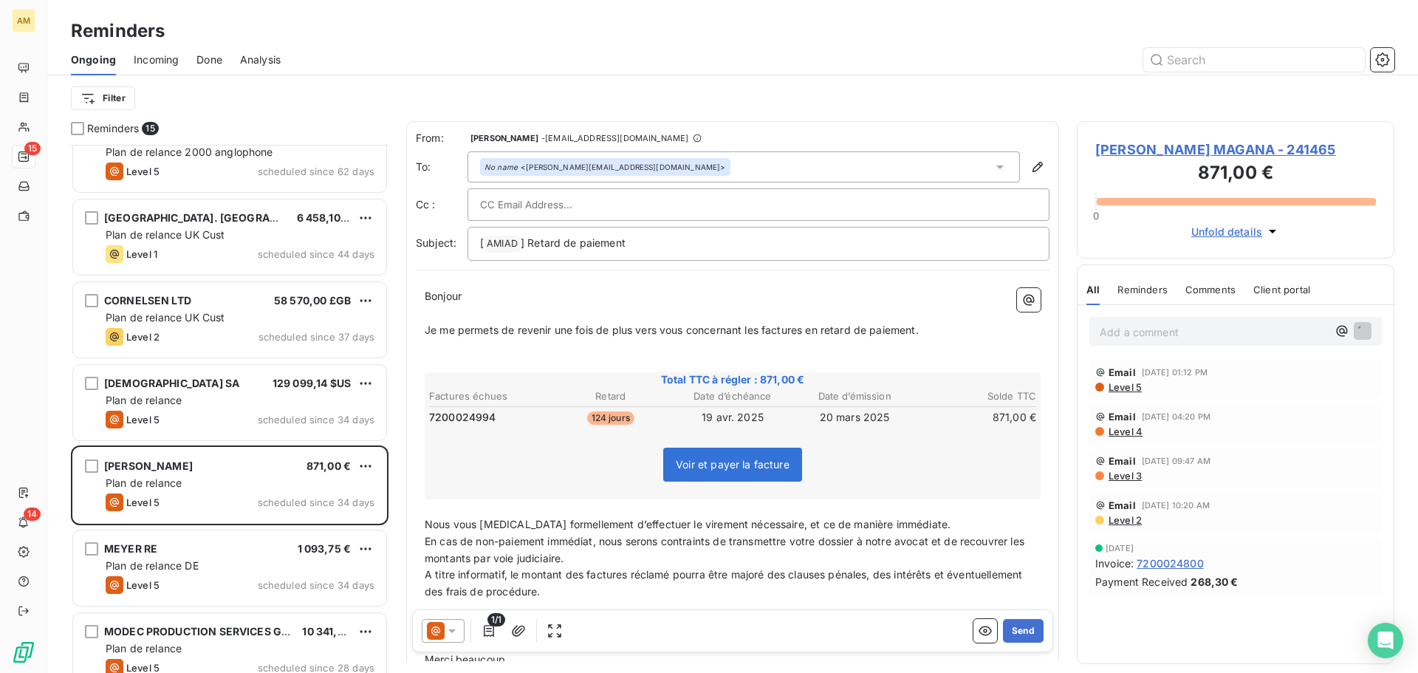
scroll to position [222, 0]
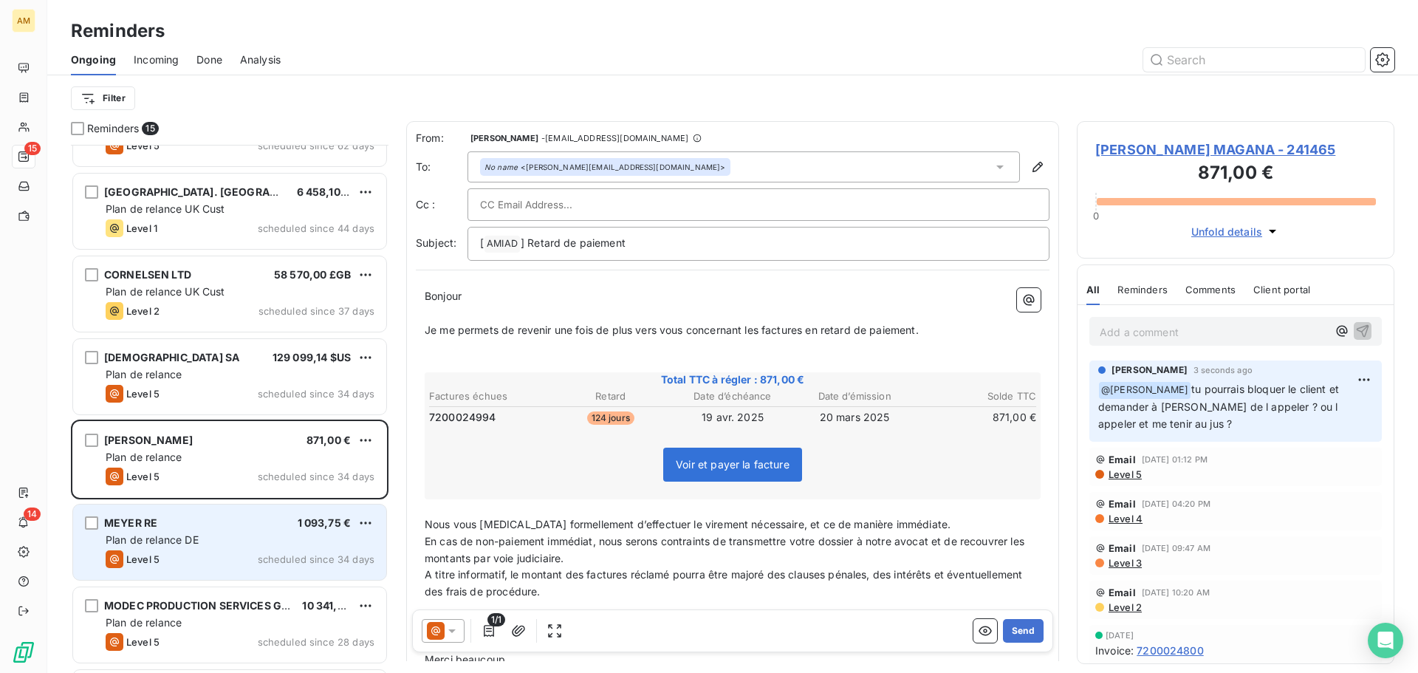
click at [209, 530] on div "MEYER RE 1 093,75 € Plan de relance DE Level 5 scheduled since 34 days" at bounding box center [229, 542] width 313 height 75
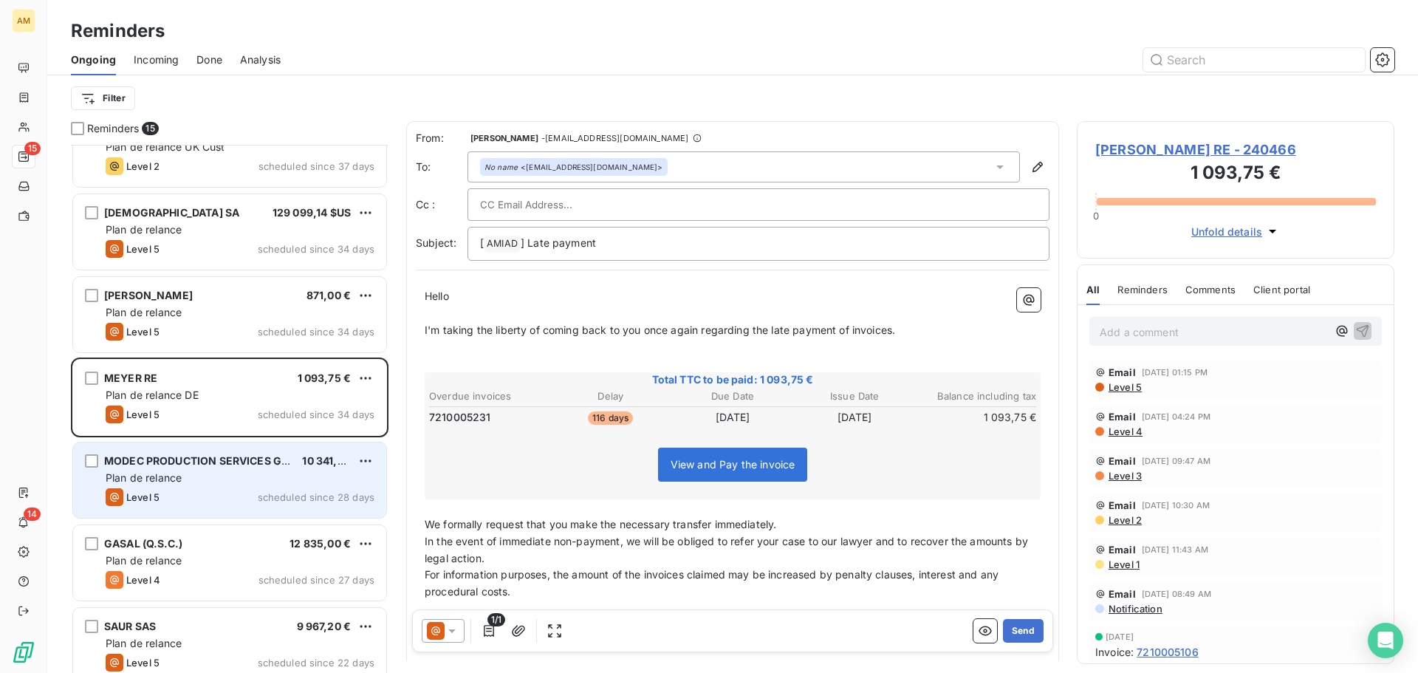
scroll to position [370, 0]
click at [194, 464] on div "MODEC PRODUCTION SERVICES GHANA JV" at bounding box center [197, 458] width 186 height 15
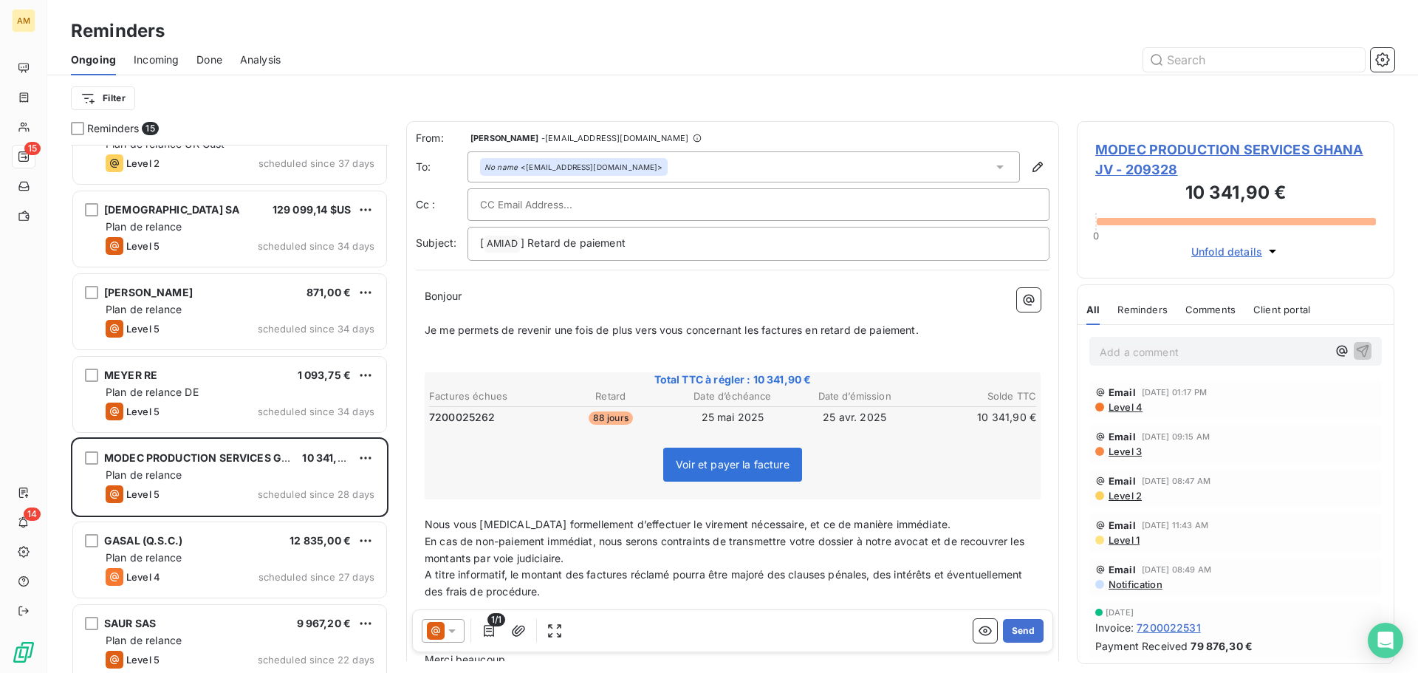
click at [592, 204] on input "text" at bounding box center [559, 205] width 159 height 22
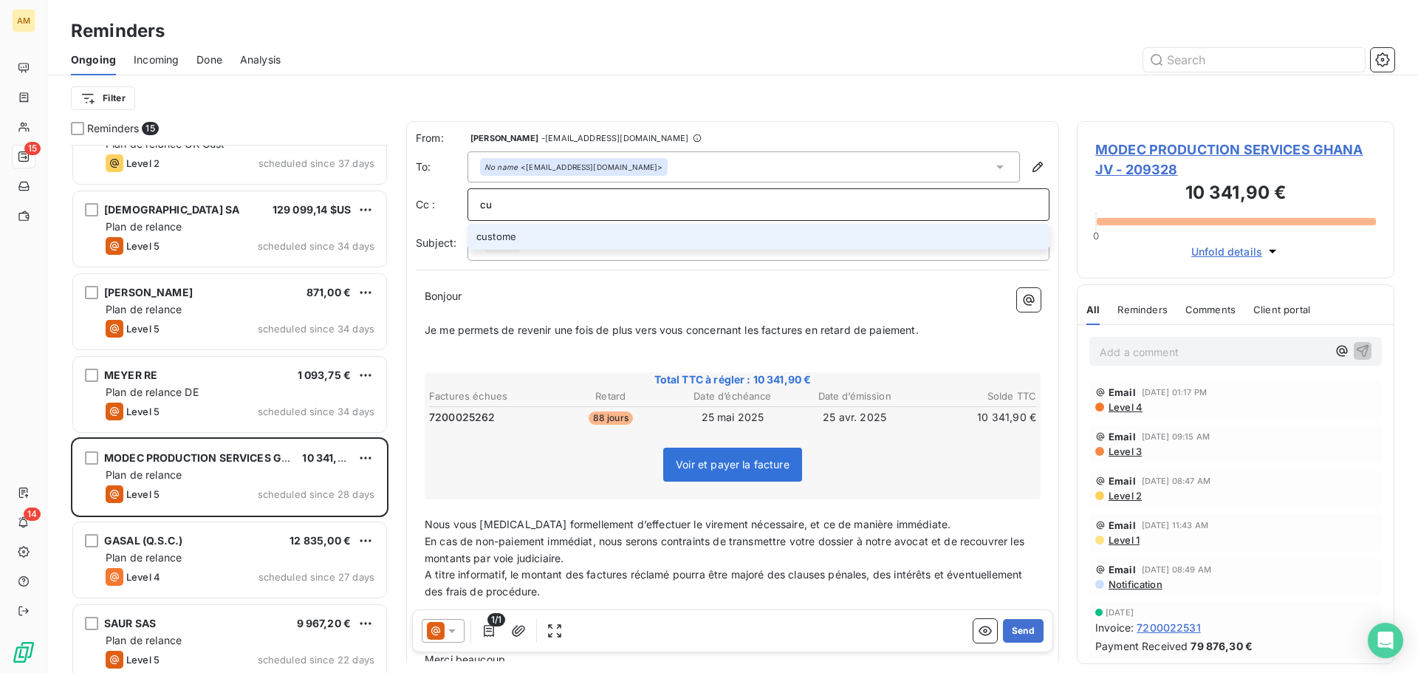
type input "c"
type input "[EMAIL_ADDRESS][DOMAIN_NAME]"
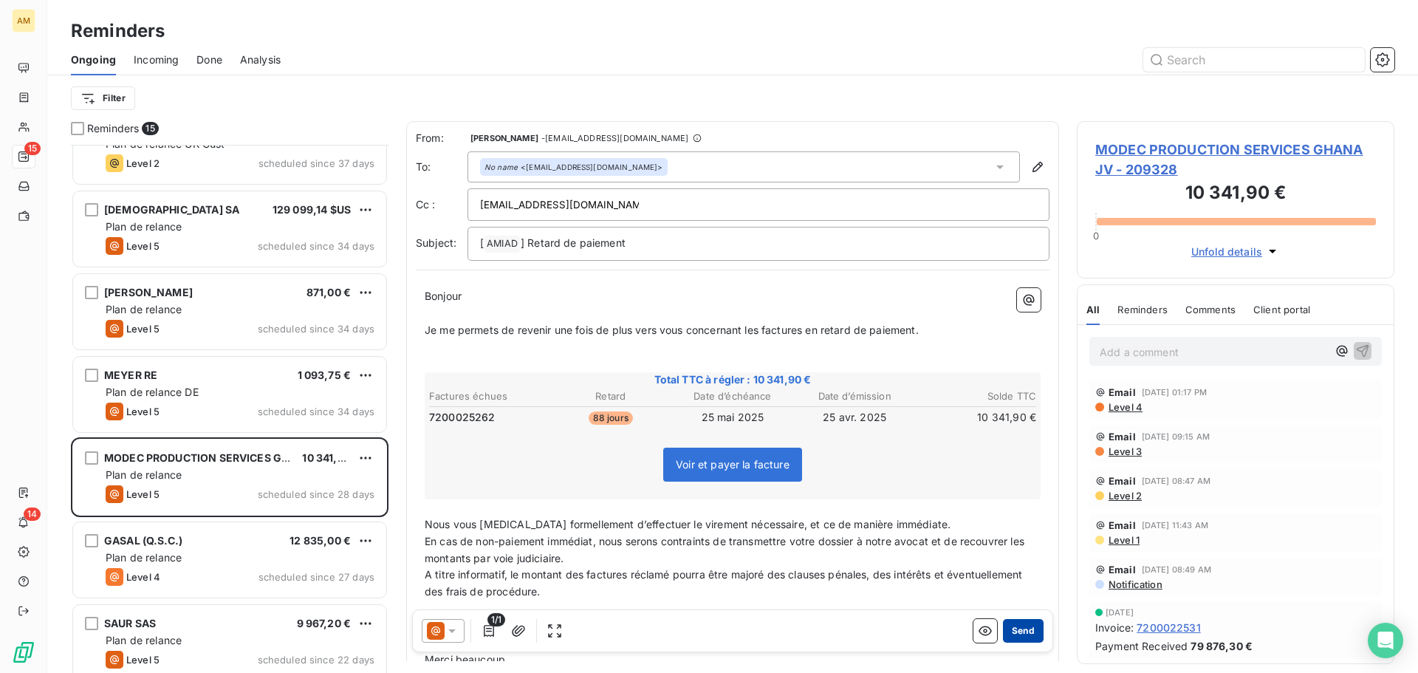
click at [1012, 627] on button "Send" at bounding box center [1023, 631] width 41 height 24
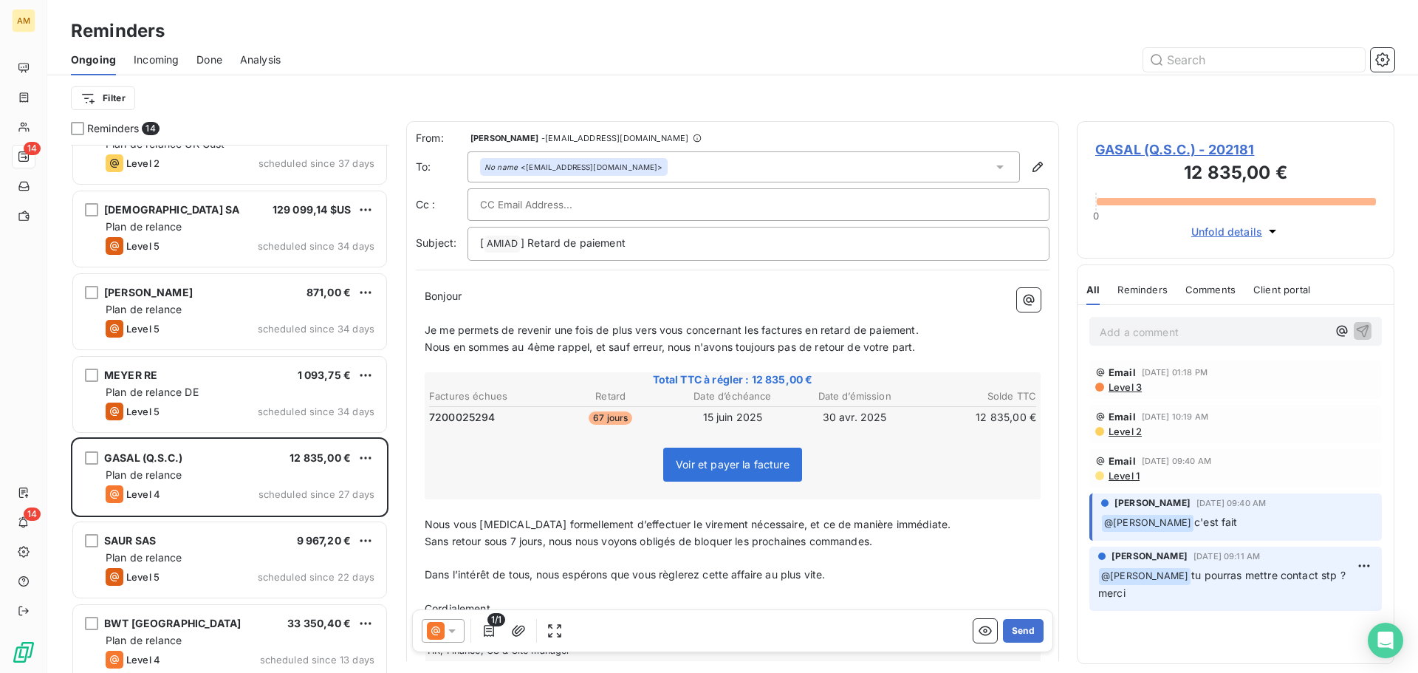
click at [549, 208] on input "text" at bounding box center [559, 205] width 159 height 22
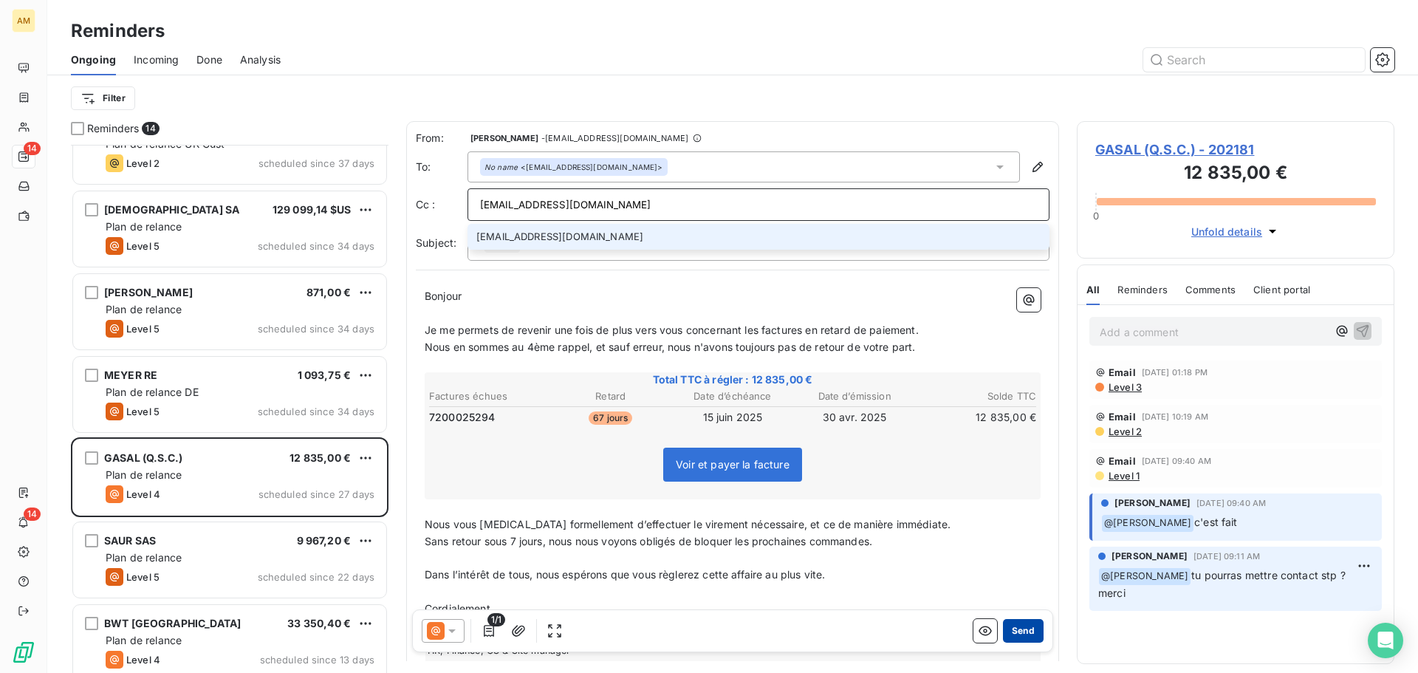
type input "[EMAIL_ADDRESS][DOMAIN_NAME]"
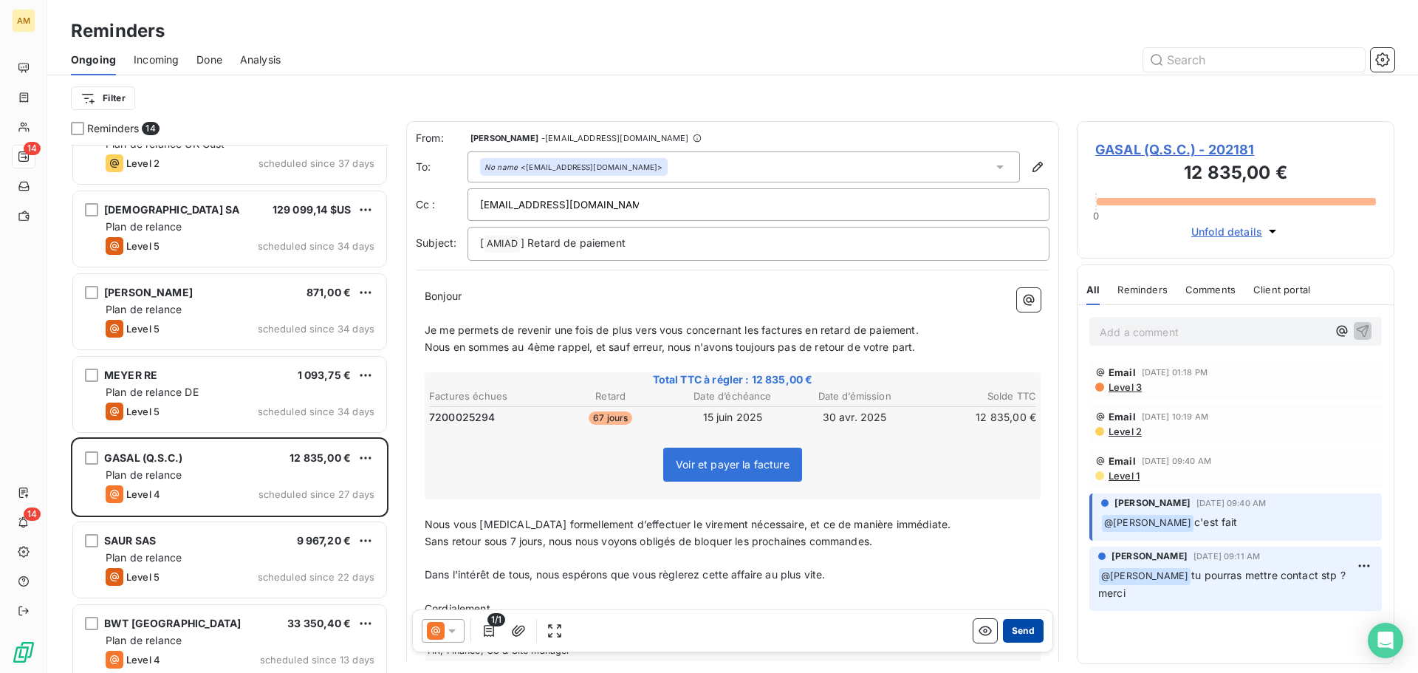
click at [1017, 631] on button "Send" at bounding box center [1023, 631] width 41 height 24
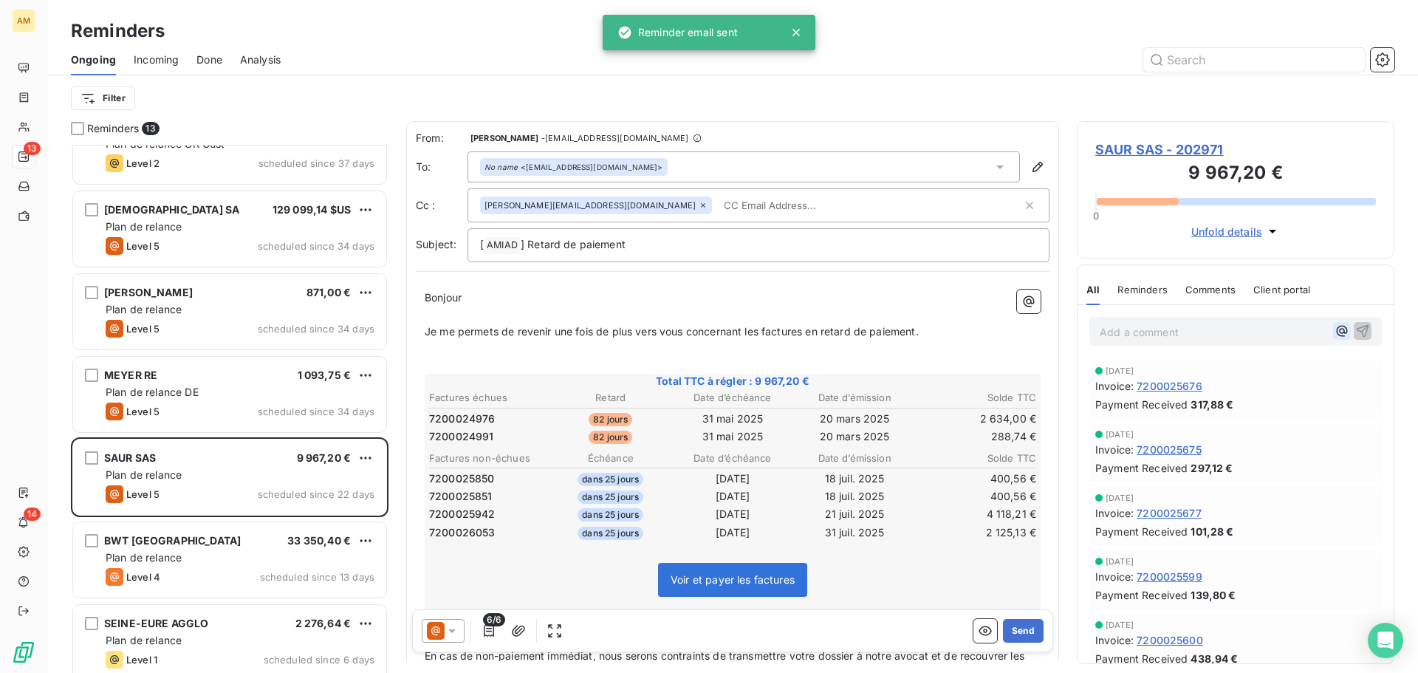
click at [1335, 329] on icon "button" at bounding box center [1342, 331] width 15 height 15
click at [1235, 380] on span "[PERSON_NAME]" at bounding box center [1220, 380] width 124 height 13
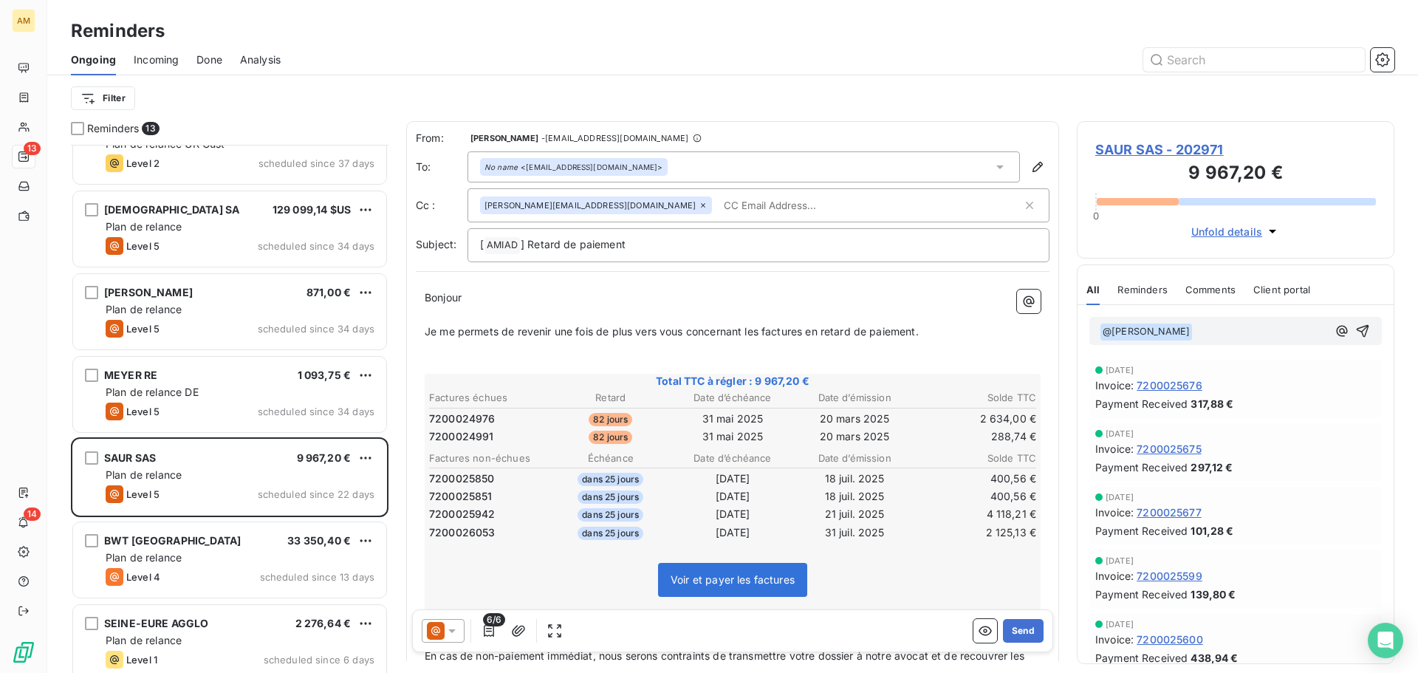
click at [1232, 329] on p "﻿ @ [PERSON_NAME] ﻿ ﻿" at bounding box center [1214, 332] width 228 height 18
click at [1360, 328] on div "﻿ @ [PERSON_NAME] ﻿ merci de bloquer client" at bounding box center [1236, 331] width 293 height 28
click at [1357, 328] on icon "button" at bounding box center [1363, 331] width 13 height 13
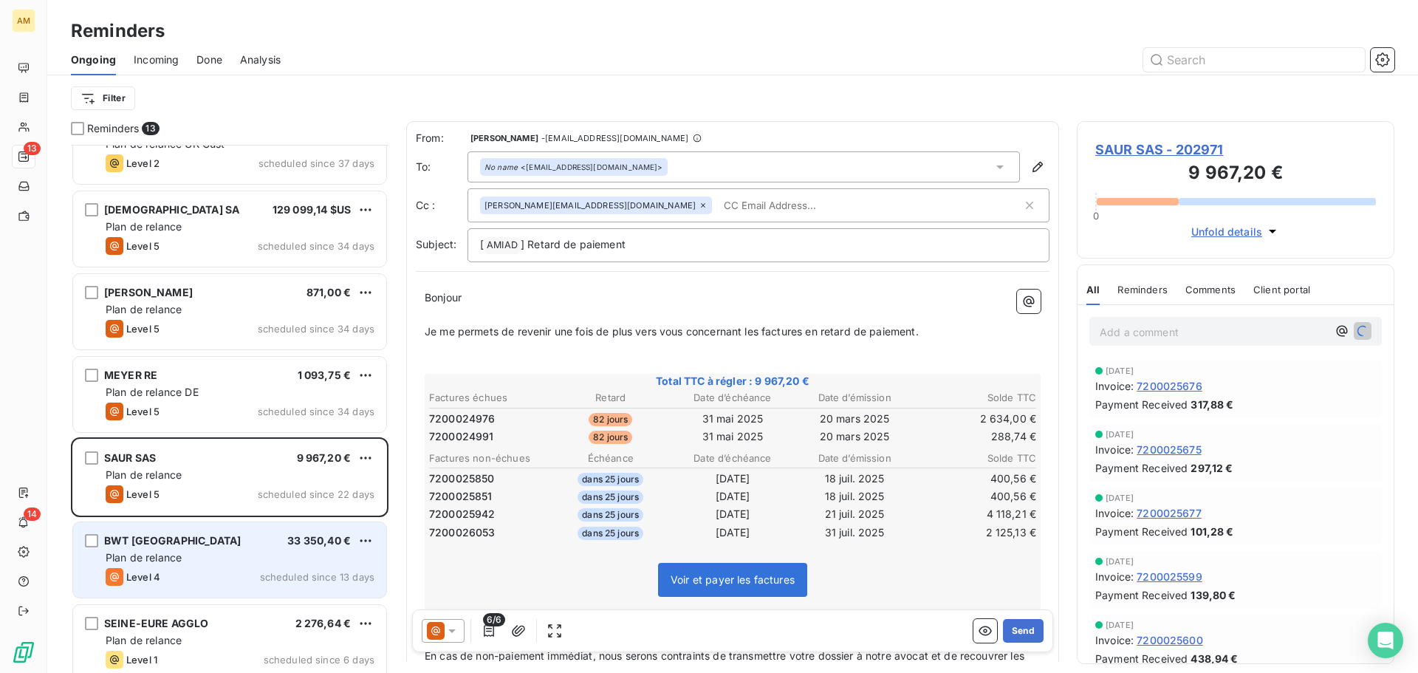
click at [182, 551] on span "Plan de relance" at bounding box center [144, 557] width 76 height 13
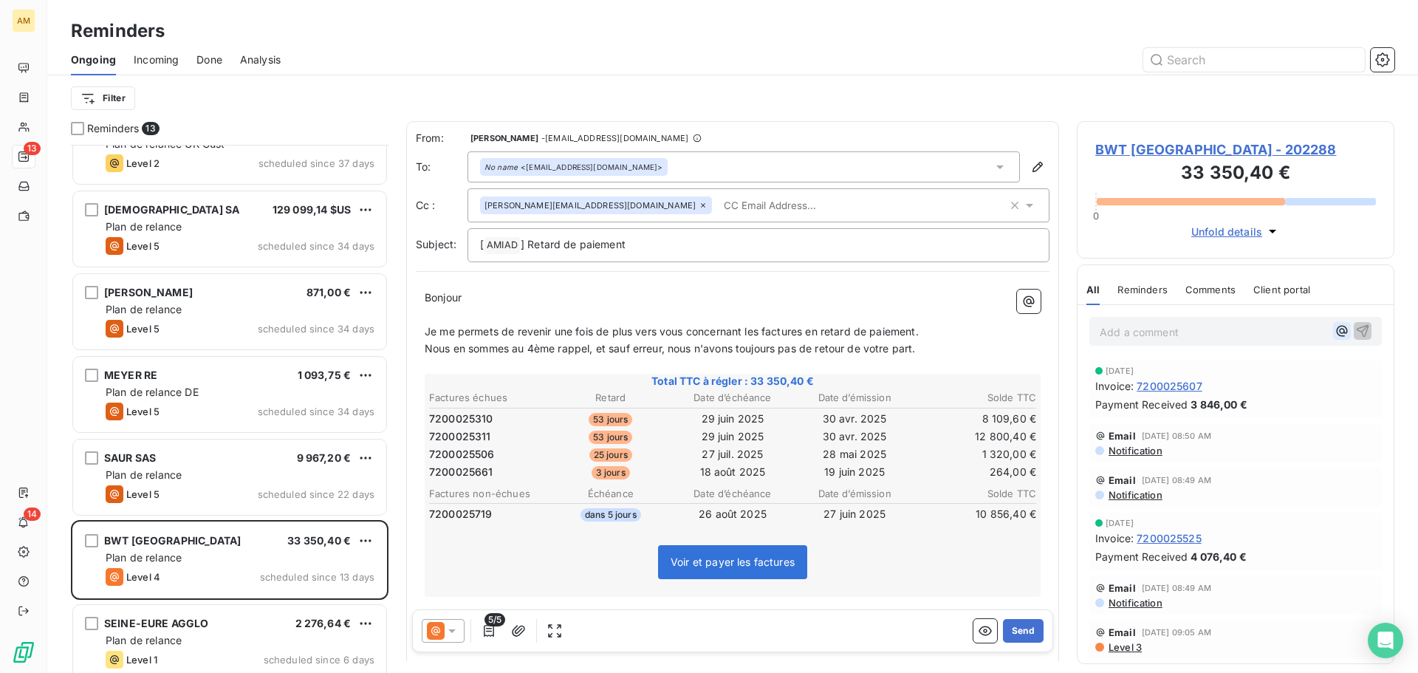
click at [1337, 332] on icon "button" at bounding box center [1342, 331] width 11 height 11
click at [1271, 383] on div "[PERSON_NAME]" at bounding box center [1226, 381] width 148 height 18
click at [1231, 377] on span "[PERSON_NAME]" at bounding box center [1220, 380] width 124 height 13
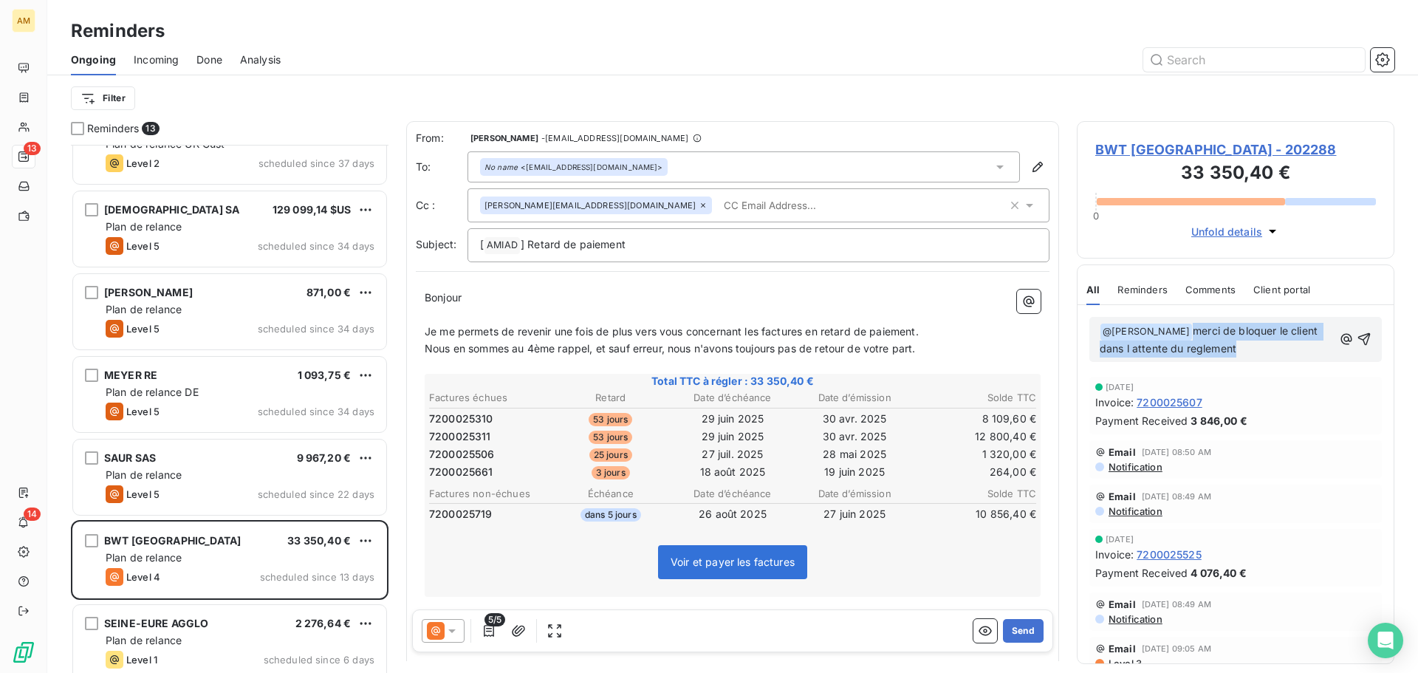
drag, startPoint x: 1228, startPoint y: 347, endPoint x: 1197, endPoint y: 325, distance: 38.1
click at [1197, 325] on p "﻿ @ [PERSON_NAME] ﻿ merci de bloquer le client dans l attente du reglement" at bounding box center [1216, 340] width 233 height 35
copy span "merci de bloquer le client dans l attente du reglement"
click at [1247, 356] on p "﻿ @ [PERSON_NAME] ﻿ merci de bloquer le client dans l attente du reglement" at bounding box center [1216, 340] width 233 height 35
click at [1288, 344] on p "﻿ @ [PERSON_NAME] ﻿ merci de bloquer le client dans l attente du reglement @son…" at bounding box center [1216, 340] width 233 height 35
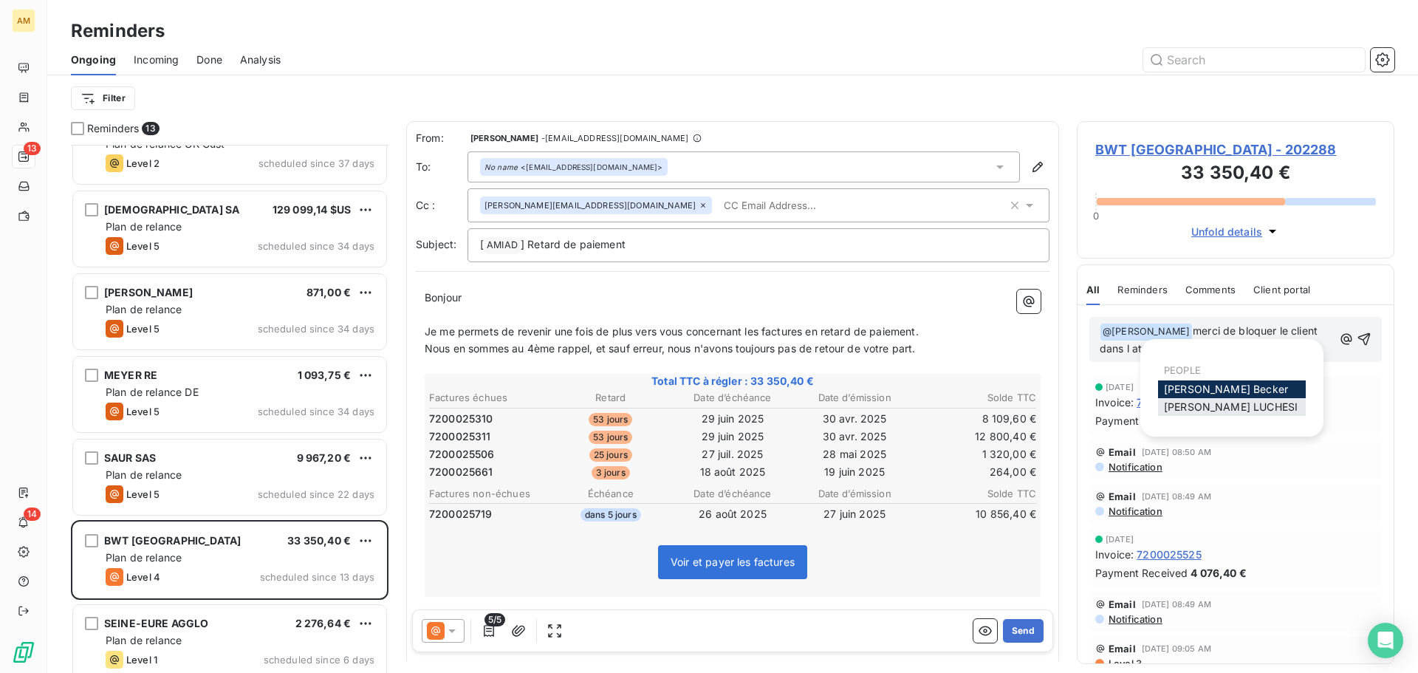
click at [1244, 406] on span "[PERSON_NAME]" at bounding box center [1231, 406] width 134 height 13
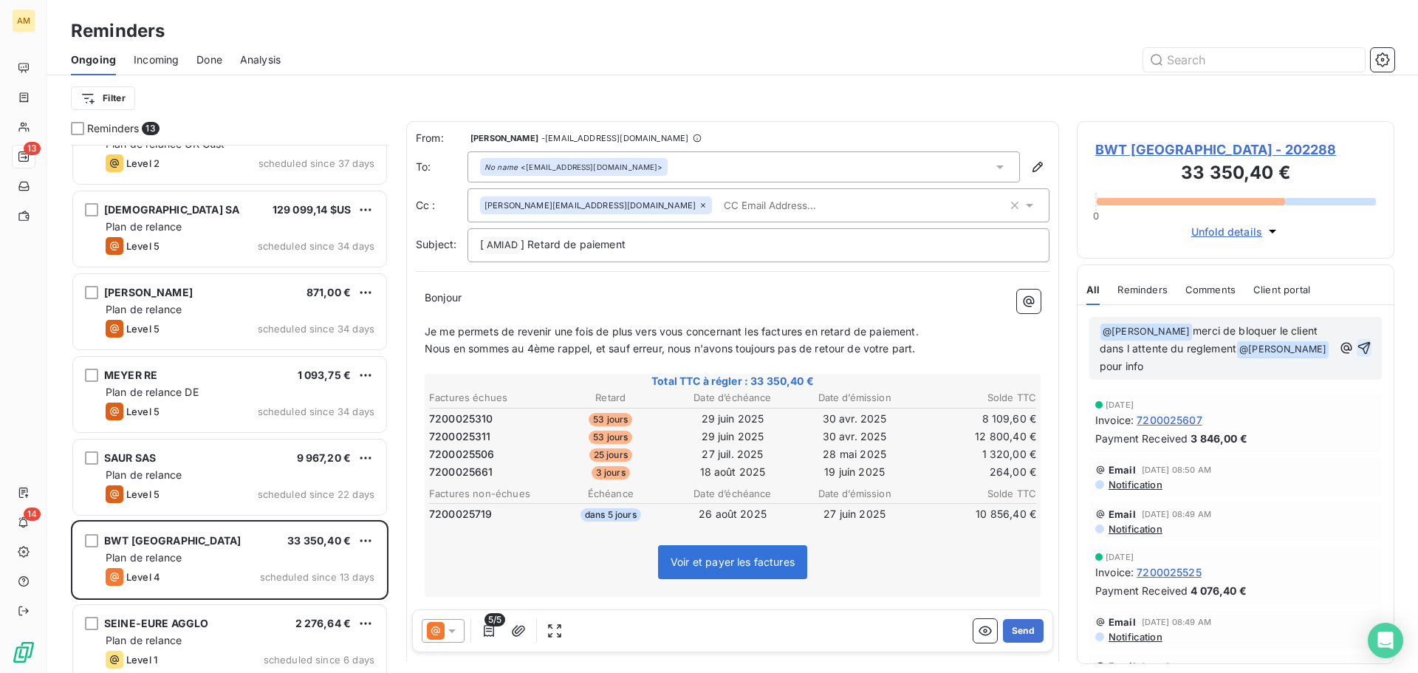
click at [1359, 348] on icon "button" at bounding box center [1365, 348] width 13 height 13
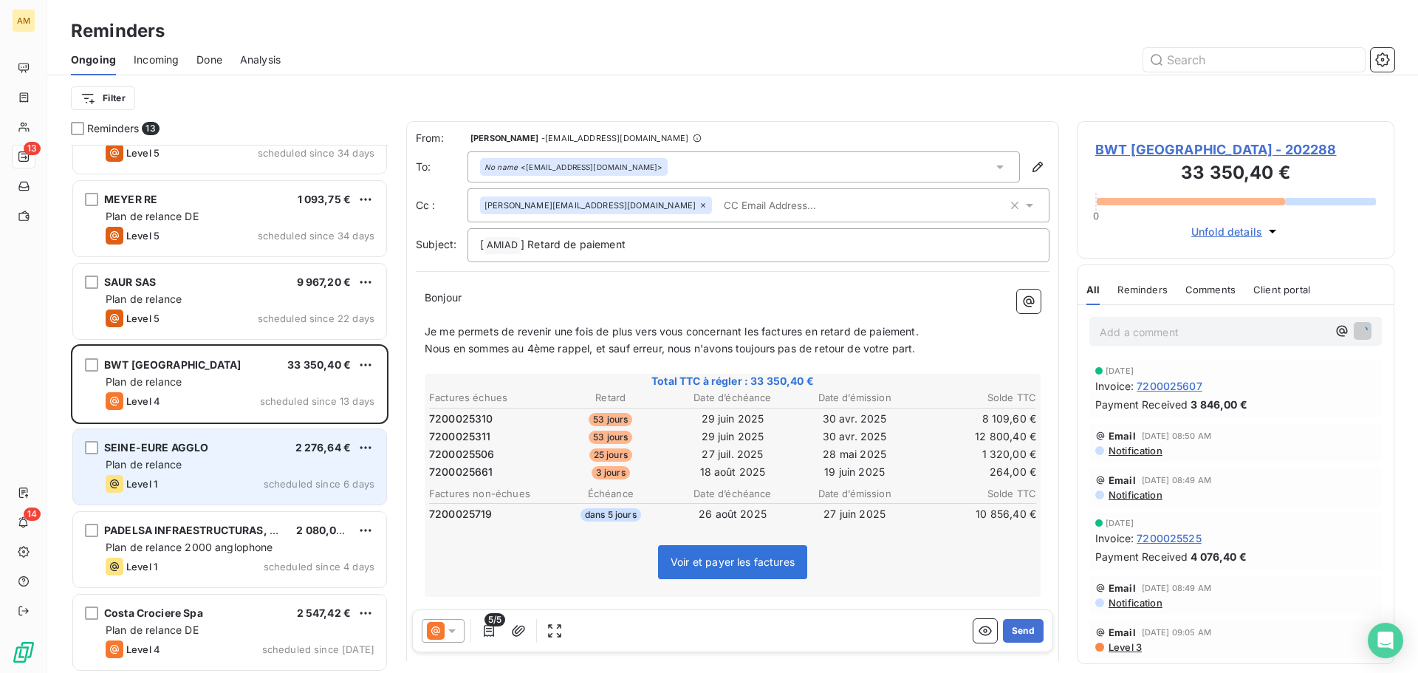
scroll to position [548, 0]
click at [185, 451] on span "SEINE-EURE AGGLO" at bounding box center [156, 445] width 104 height 13
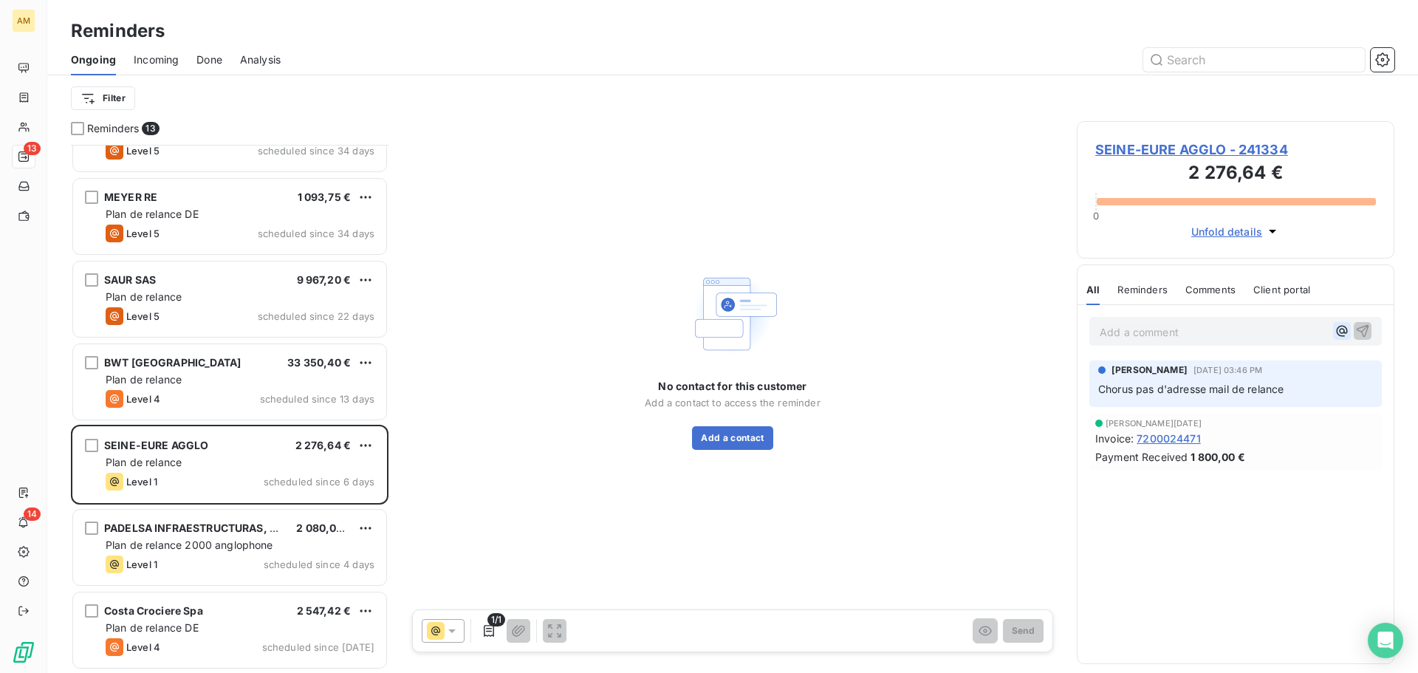
click at [1341, 331] on icon "button" at bounding box center [1342, 331] width 15 height 15
click at [1249, 381] on span "[PERSON_NAME]" at bounding box center [1233, 380] width 124 height 13
click at [1240, 332] on p "﻿ @ [PERSON_NAME] ﻿ ﻿" at bounding box center [1214, 332] width 228 height 18
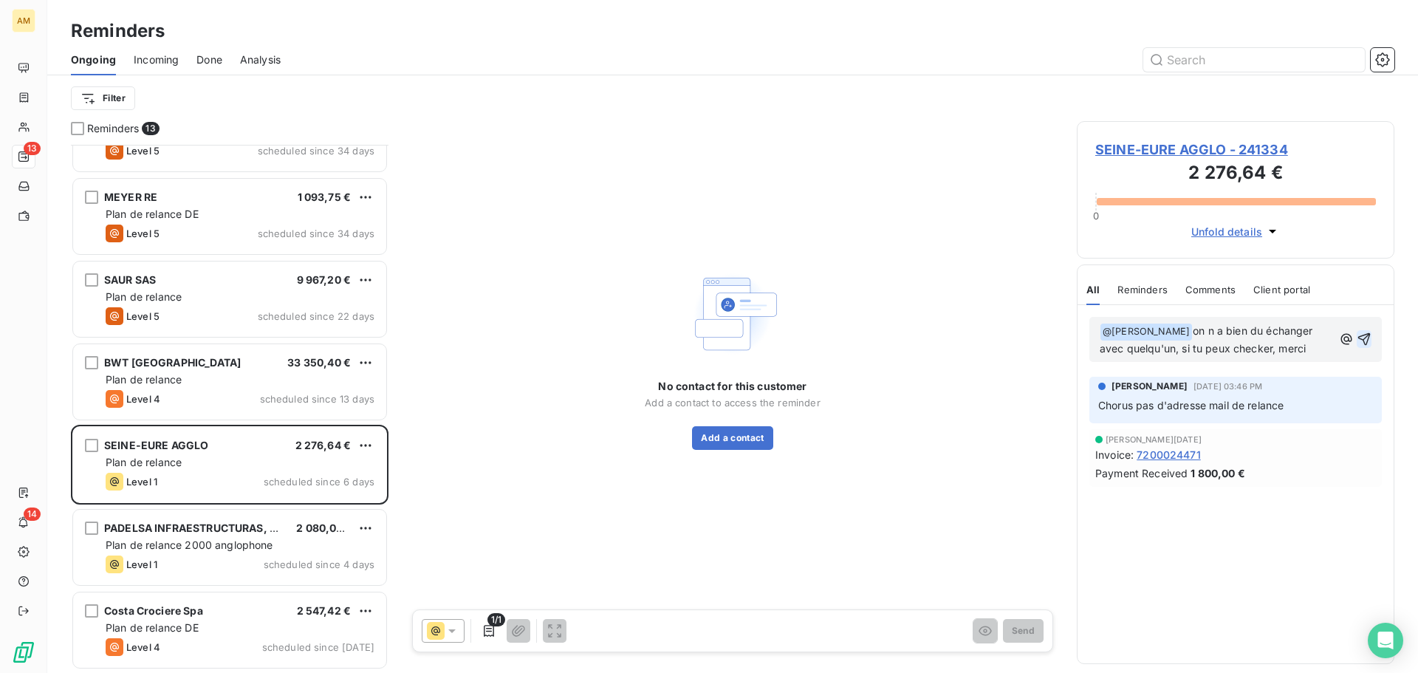
click at [1367, 335] on icon "button" at bounding box center [1364, 339] width 15 height 15
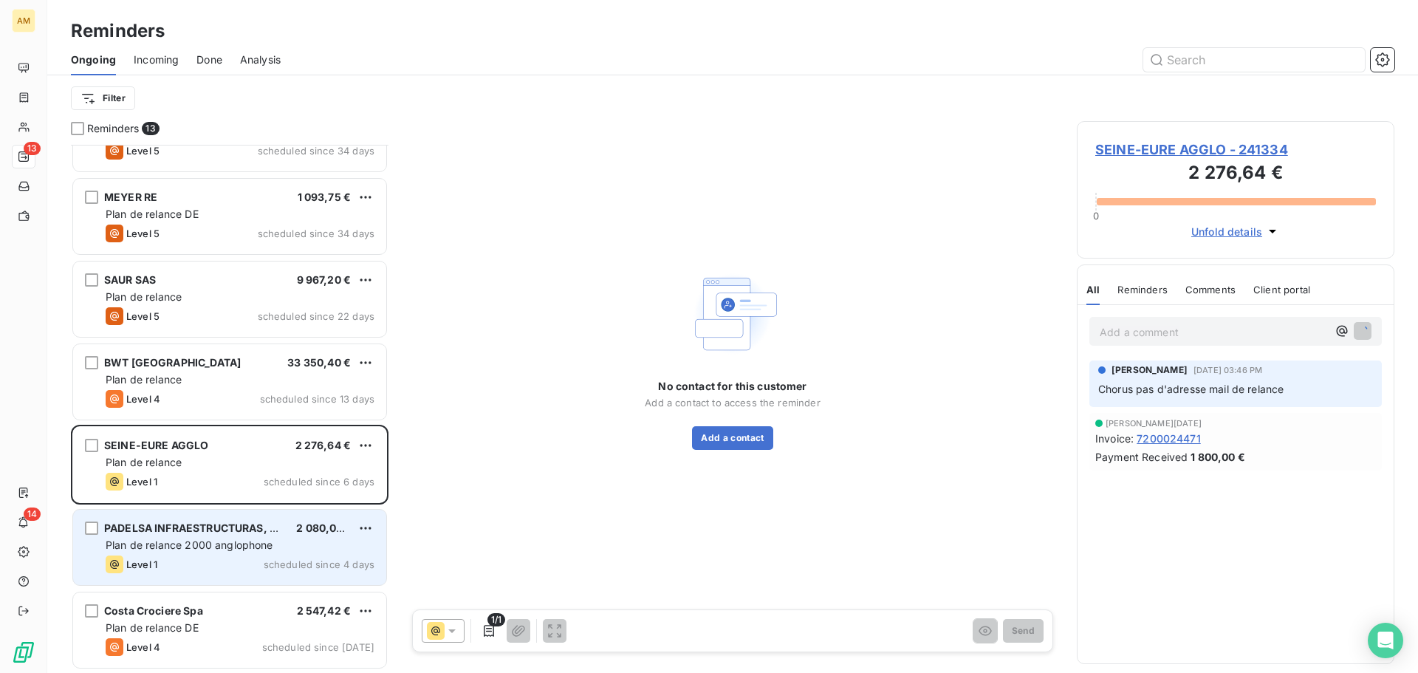
click at [189, 547] on span "Plan de relance 2000 anglophone" at bounding box center [190, 545] width 168 height 13
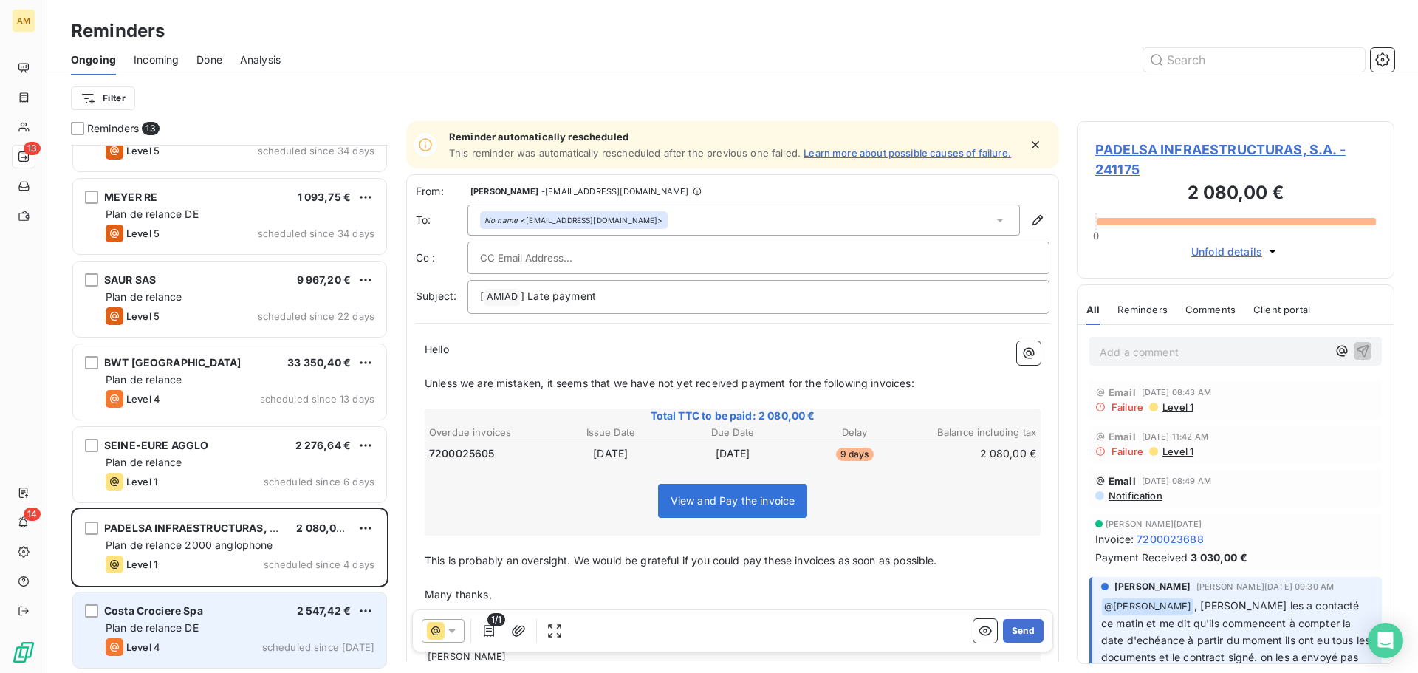
click at [169, 608] on span "Costa Crociere Spa" at bounding box center [153, 610] width 99 height 13
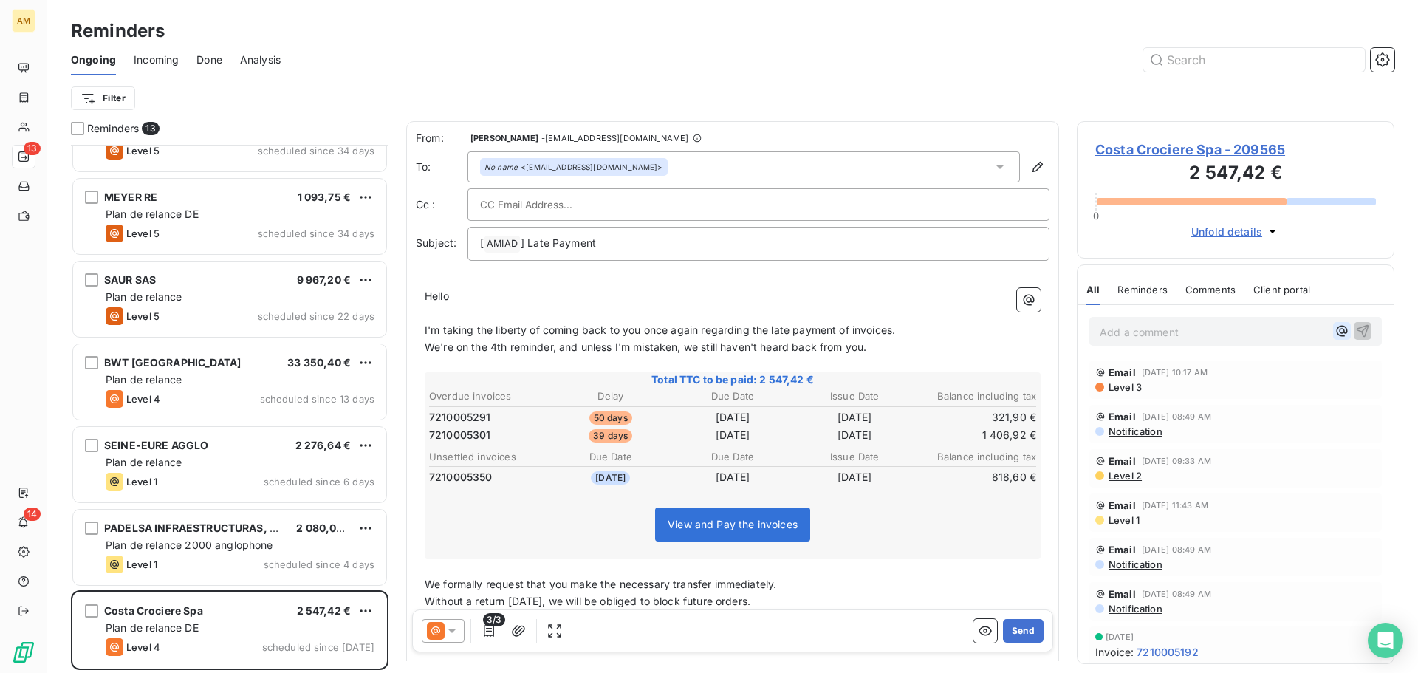
click at [1335, 329] on icon "button" at bounding box center [1342, 331] width 15 height 15
click at [1250, 381] on div "[PERSON_NAME]" at bounding box center [1226, 381] width 148 height 18
click at [1239, 380] on span "[PERSON_NAME]" at bounding box center [1220, 380] width 124 height 13
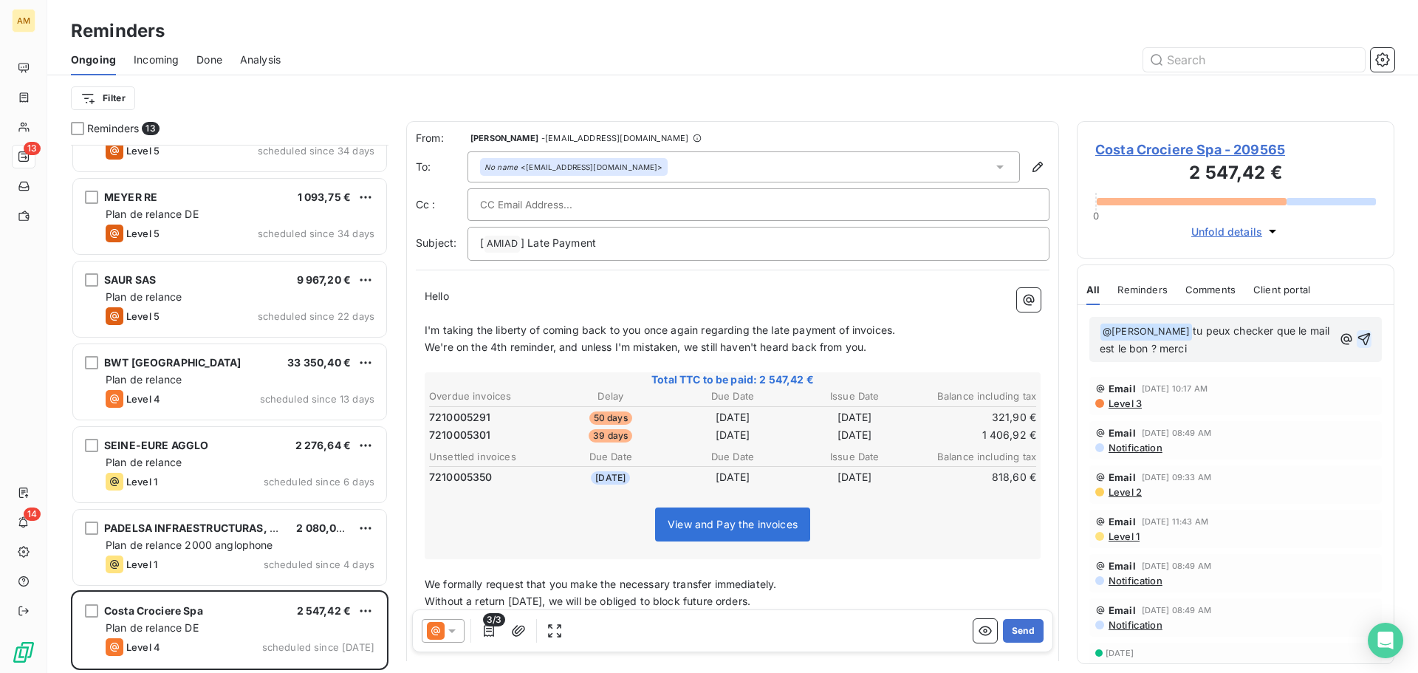
click at [1357, 332] on icon "button" at bounding box center [1364, 339] width 15 height 15
